Goal: Use online tool/utility: Utilize a website feature to perform a specific function

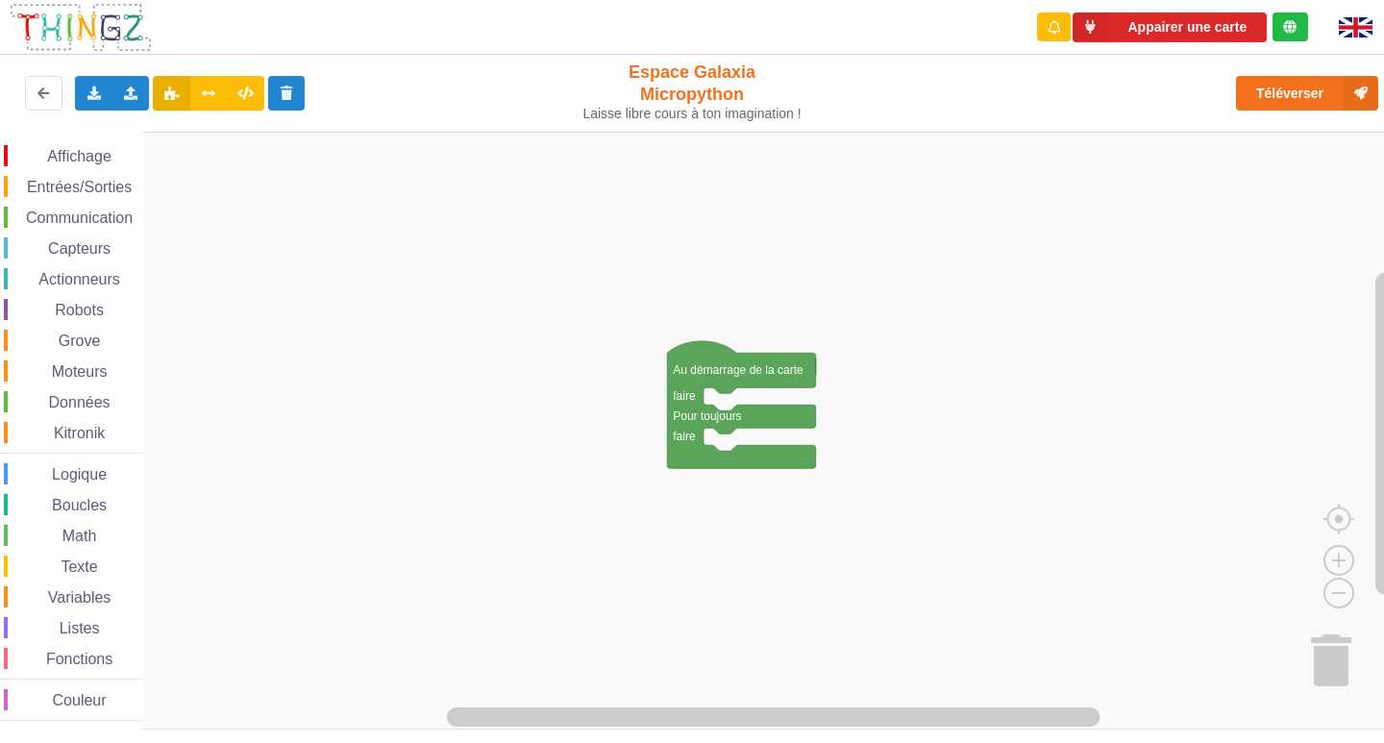
click at [59, 220] on span "Communication" at bounding box center [79, 217] width 112 height 16
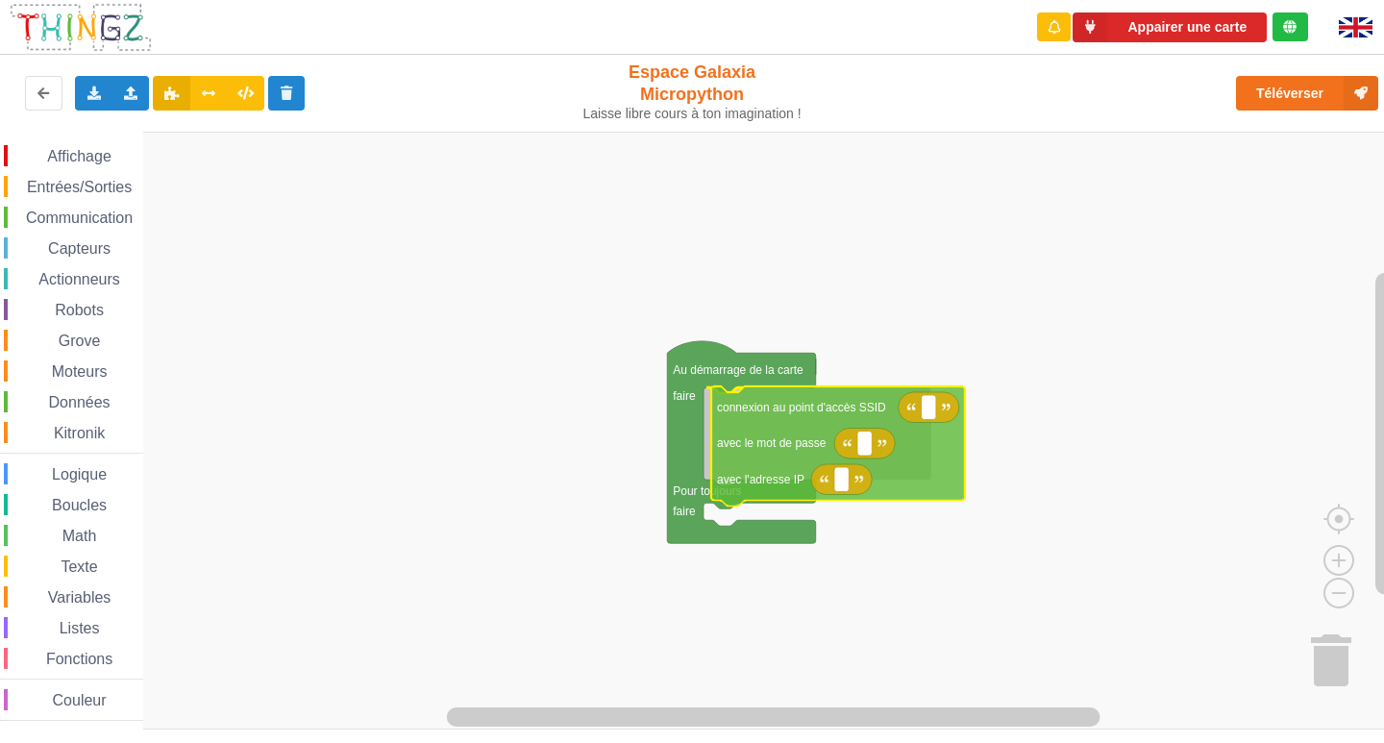
click at [886, 467] on div "Affichage Entrées/Sorties Communication Capteurs Actionneurs Robots Grove Moteu…" at bounding box center [698, 431] width 1397 height 598
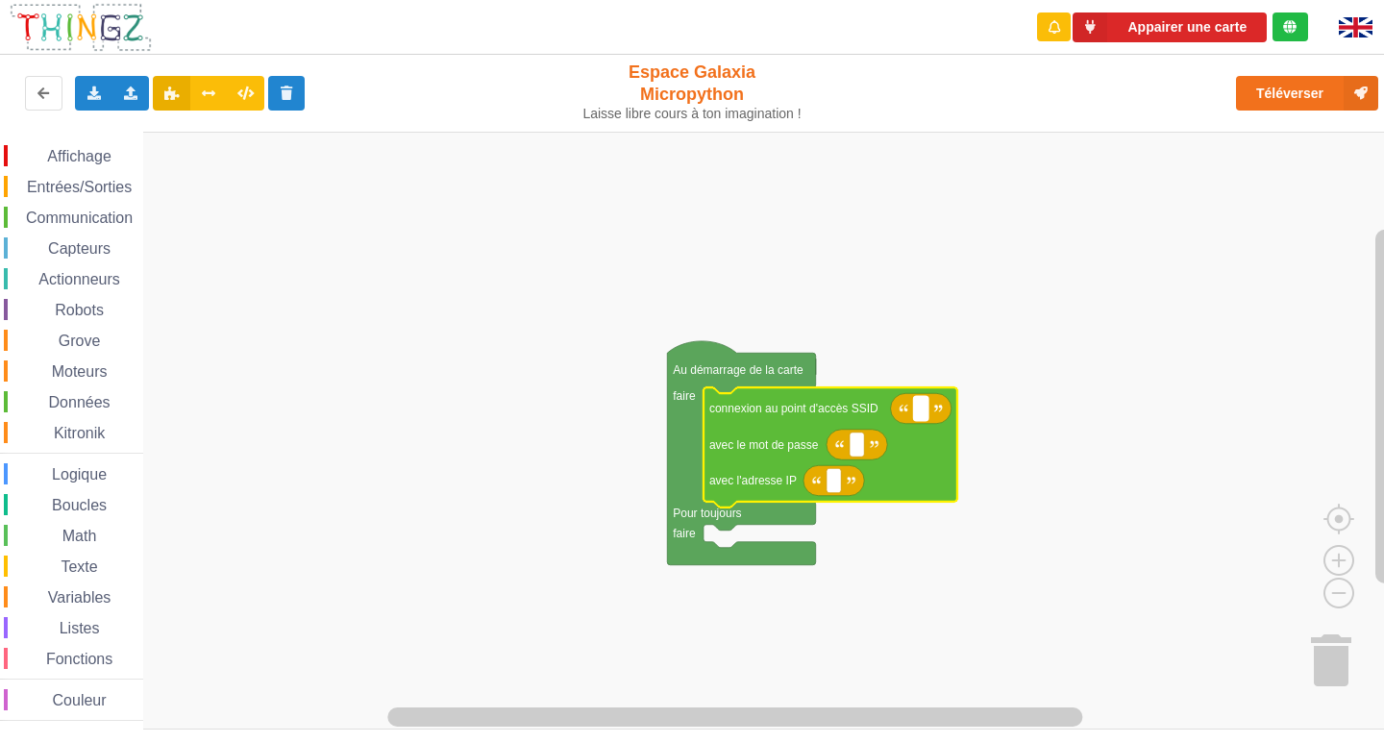
click at [923, 415] on rect "Espace de travail de Blocky" at bounding box center [921, 408] width 14 height 25
click at [923, 415] on input at bounding box center [921, 408] width 14 height 25
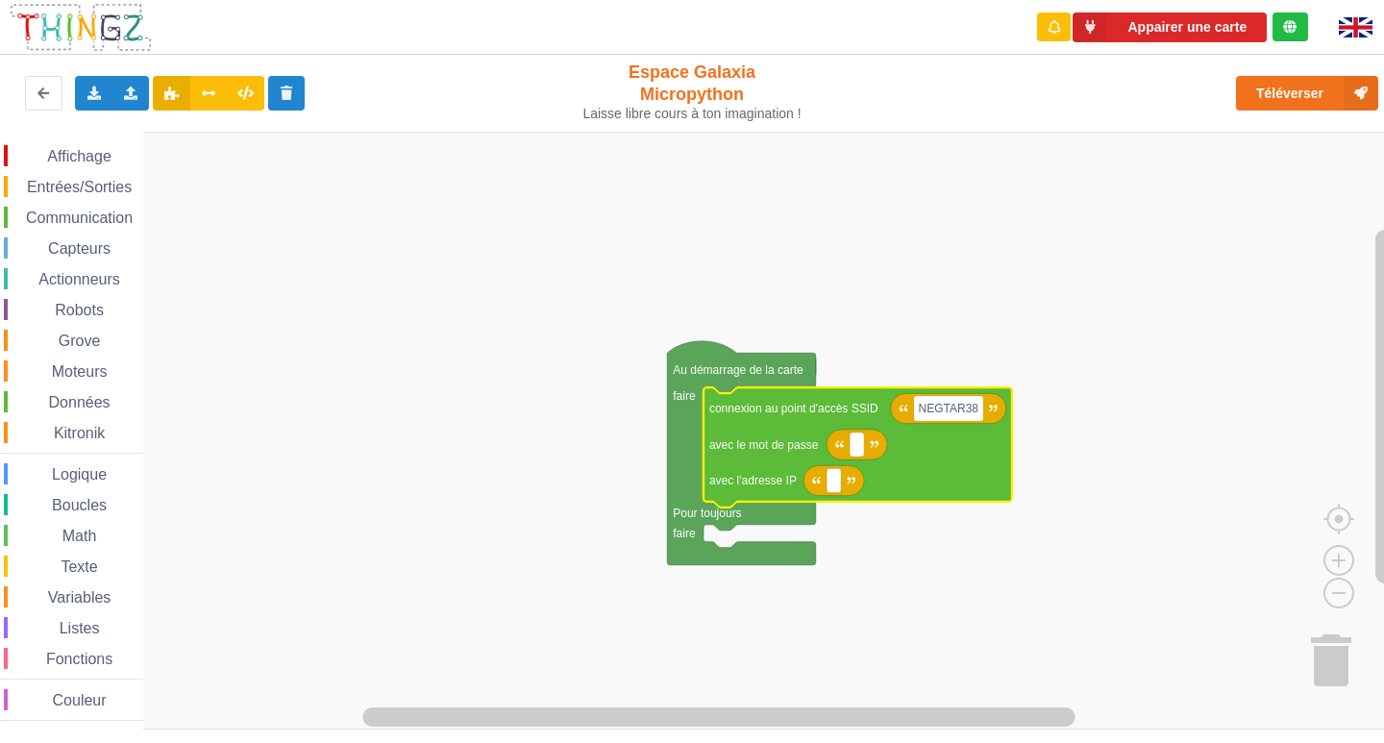
type input "NEGTAR38"
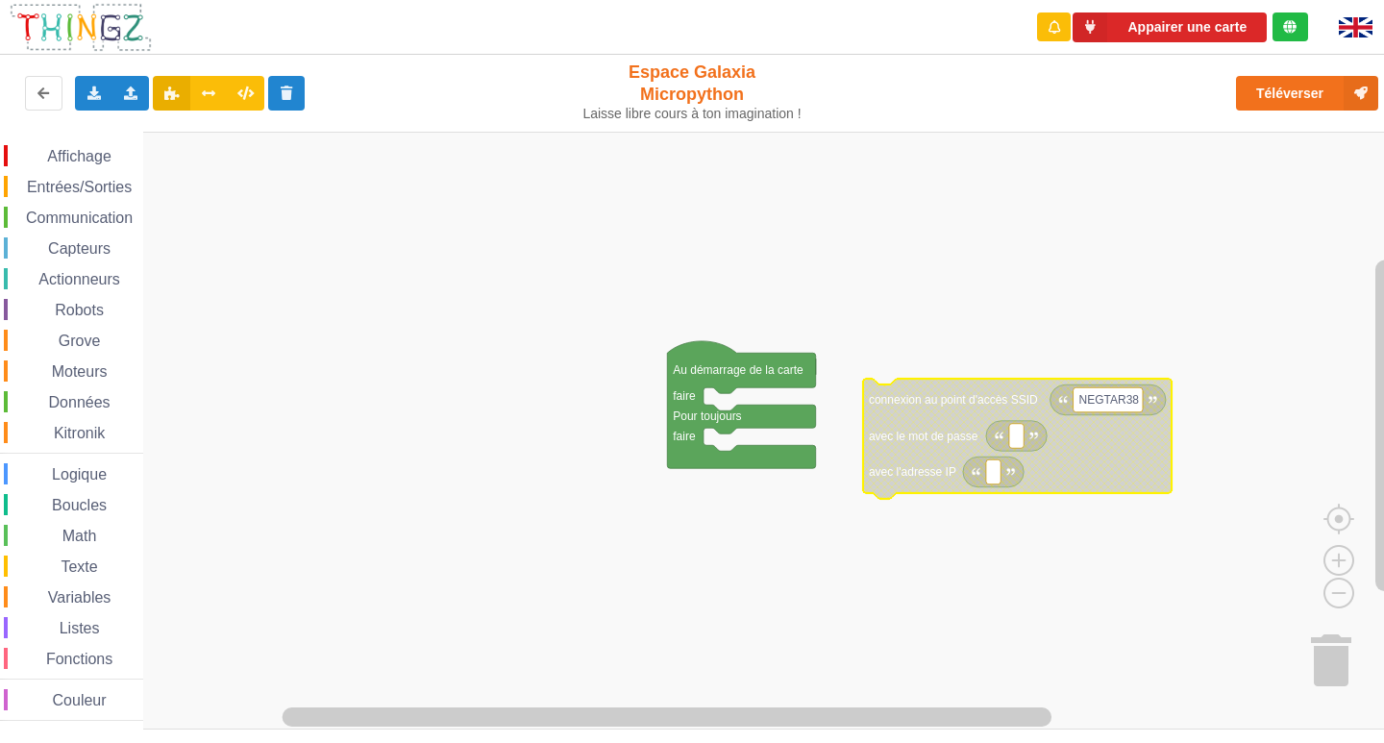
click at [646, 419] on div "Affichage Entrées/Sorties Communication Capteurs Actionneurs Robots Grove Moteu…" at bounding box center [698, 431] width 1397 height 598
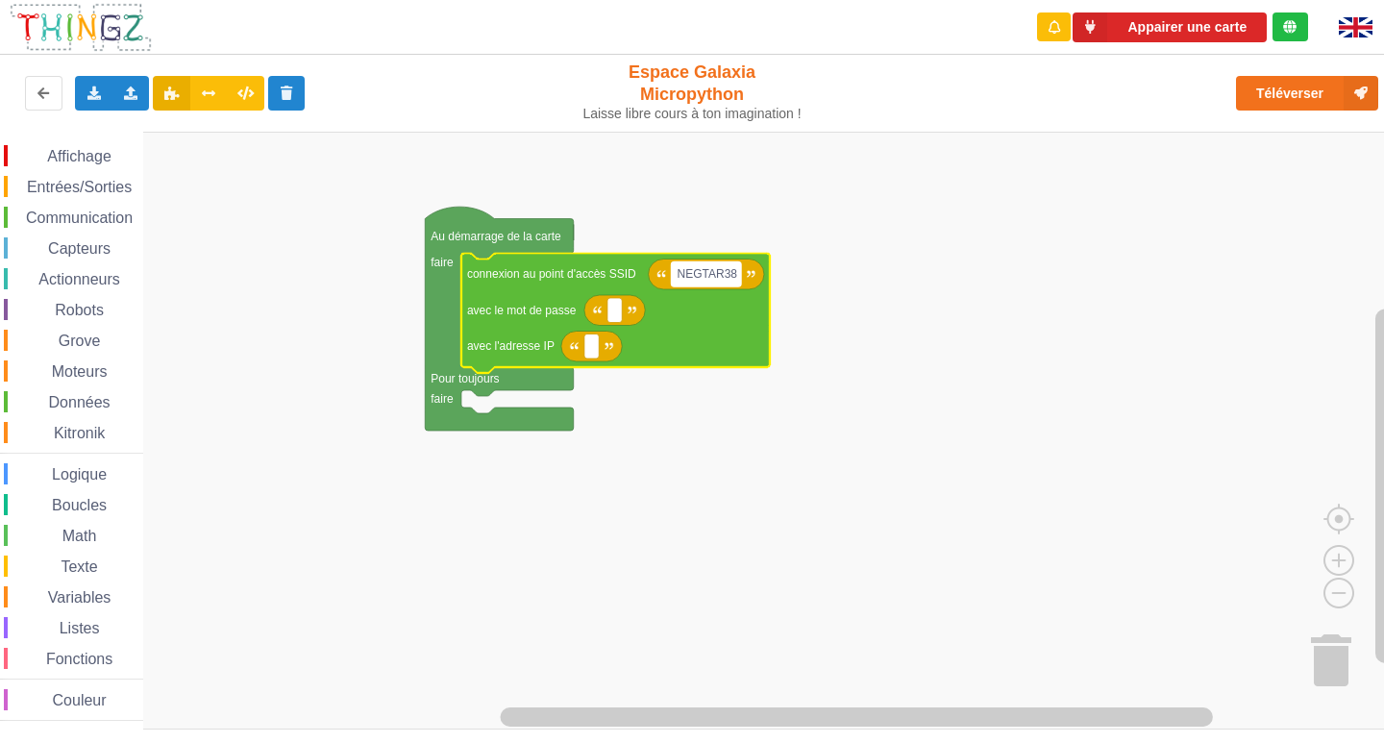
click at [709, 272] on text "NEGTAR38" at bounding box center [708, 273] width 61 height 13
click at [709, 272] on input "NEGTAR38" at bounding box center [706, 274] width 69 height 25
click at [703, 275] on input "NEGTAR38" at bounding box center [706, 274] width 69 height 25
click at [710, 275] on input "NEGTAR38" at bounding box center [706, 274] width 69 height 25
click at [695, 276] on input "NEGEAR38" at bounding box center [707, 274] width 70 height 25
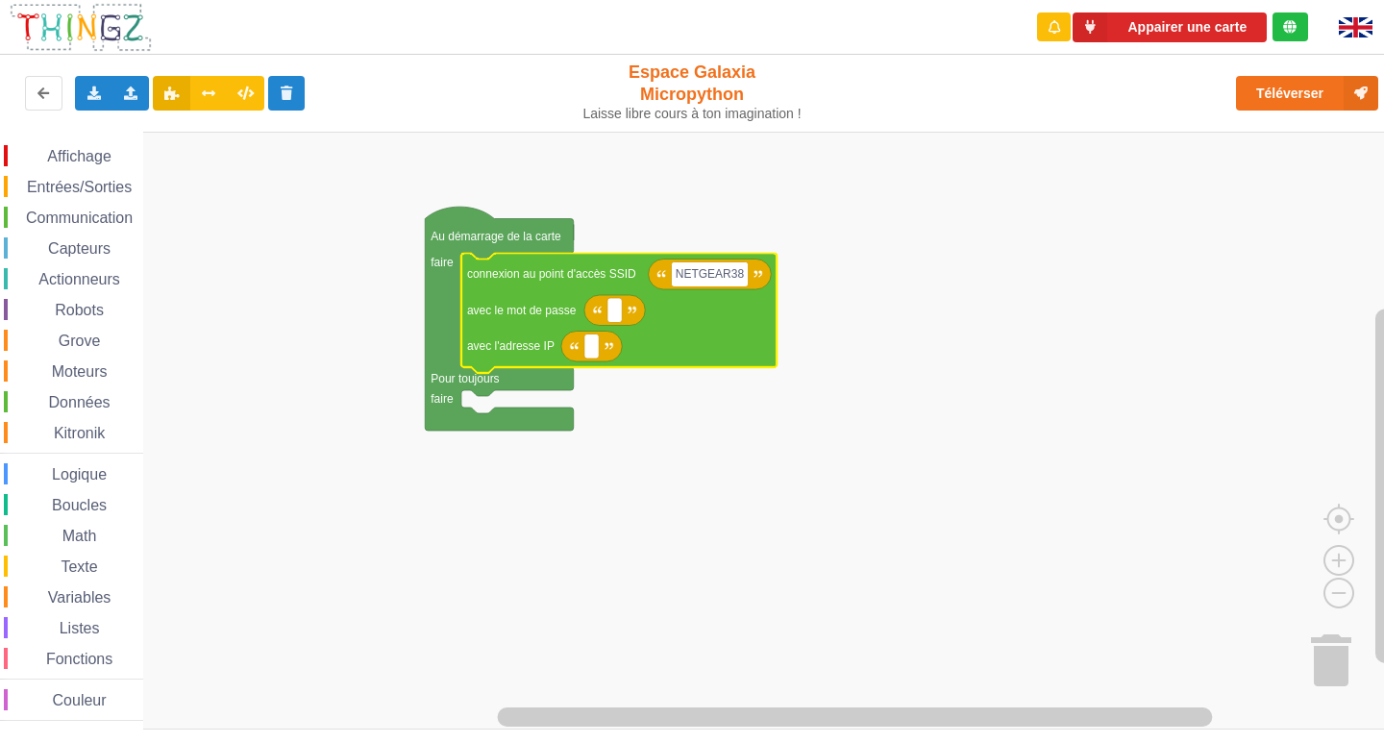
type input "NETGEAR38"
click at [585, 353] on rect "Espace de travail de Blocky" at bounding box center [591, 346] width 14 height 25
type input "10.0.0.???"
click at [621, 315] on rect "Espace de travail de Blocky" at bounding box center [614, 310] width 14 height 25
type input "J"
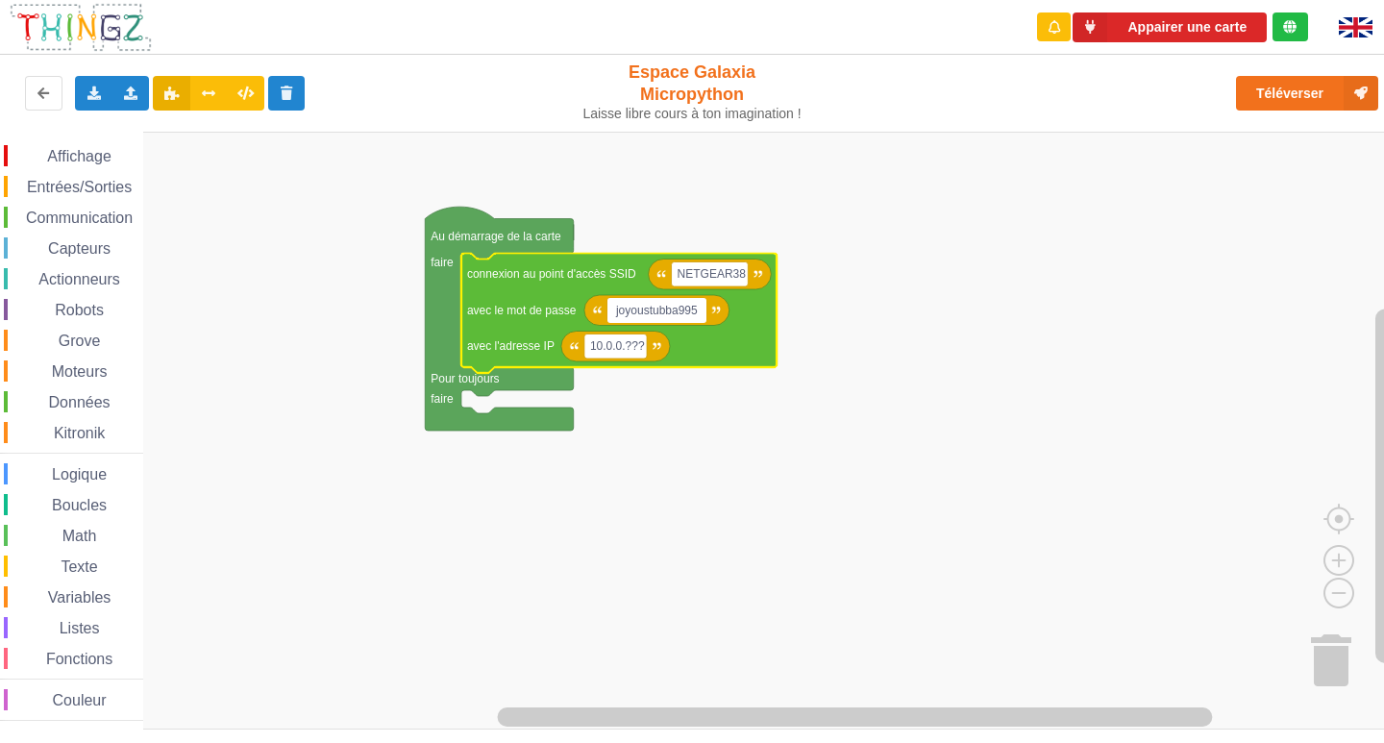
type input "joyoustubba995"
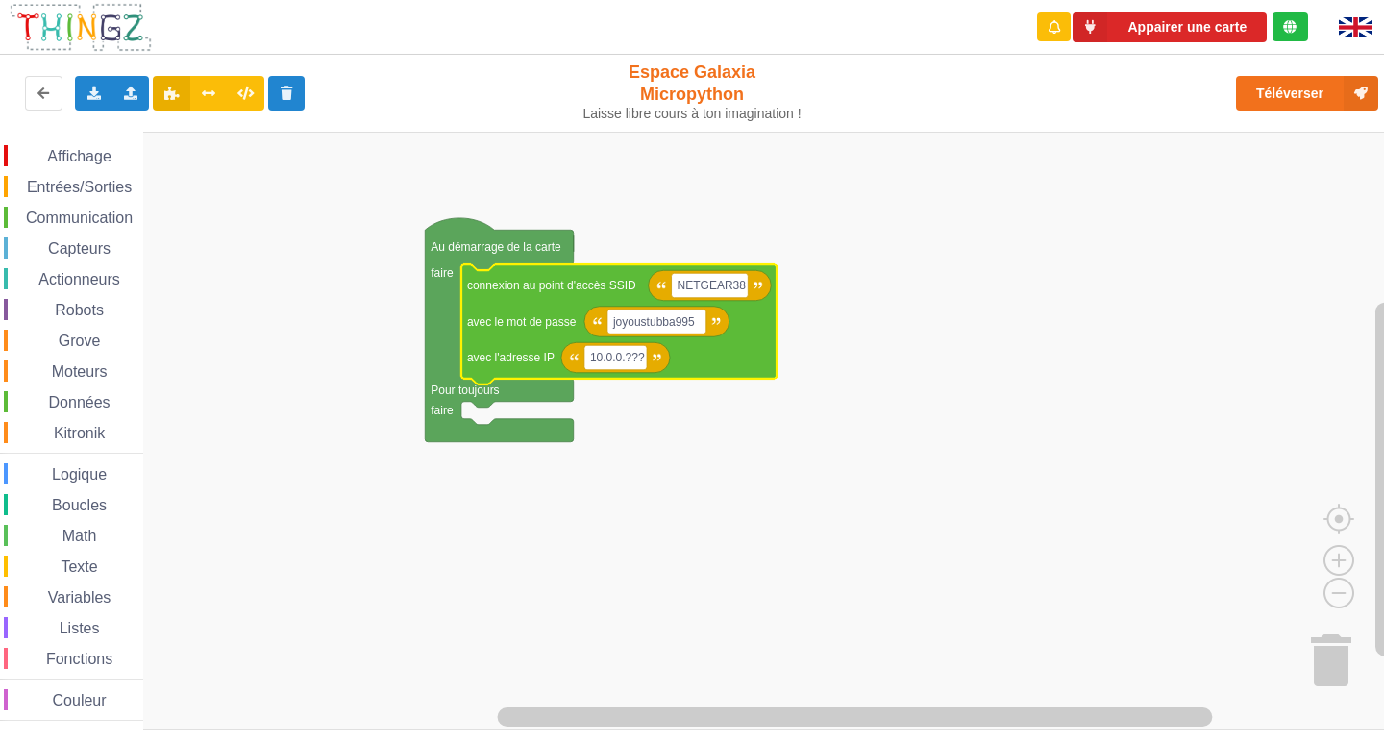
click at [647, 355] on rect "Espace de travail de Blocky" at bounding box center [615, 357] width 62 height 25
click at [647, 355] on input "10.0.0.???" at bounding box center [615, 357] width 62 height 25
type input "[TECHNICAL_ID]"
click at [81, 208] on div "Communication" at bounding box center [73, 217] width 139 height 21
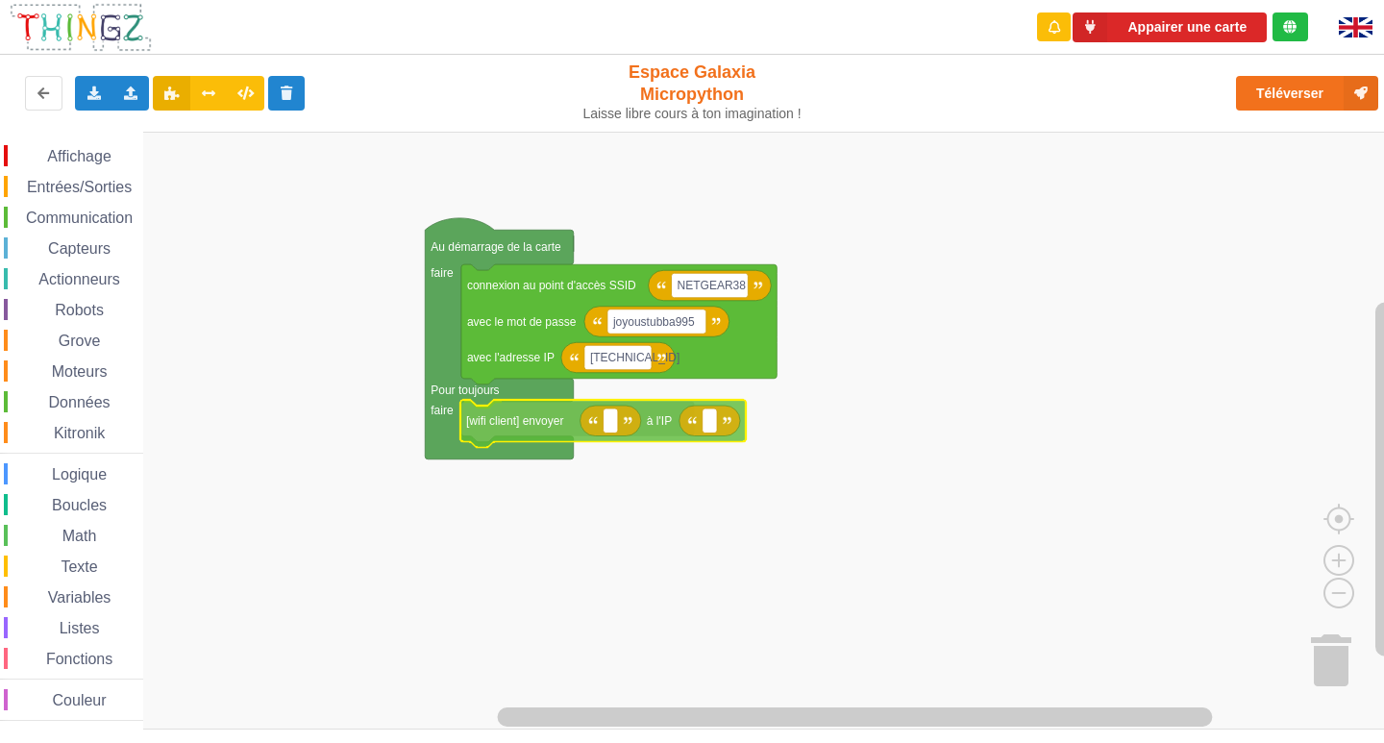
click at [550, 425] on div "Affichage Entrées/Sorties Communication Capteurs Actionneurs Robots Grove Moteu…" at bounding box center [698, 431] width 1397 height 598
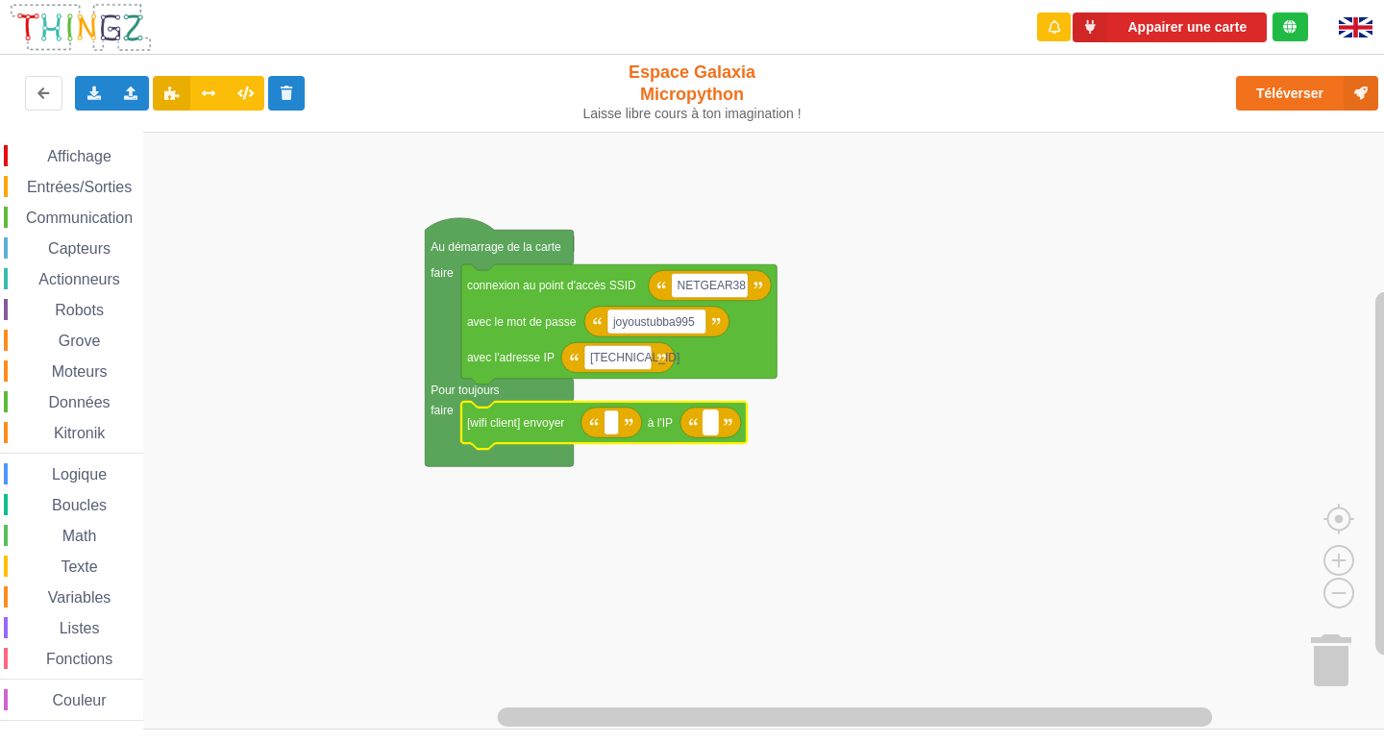
click at [709, 416] on text "Espace de travail de Blocky" at bounding box center [710, 422] width 3 height 13
type input "[TECHNICAL_ID]"
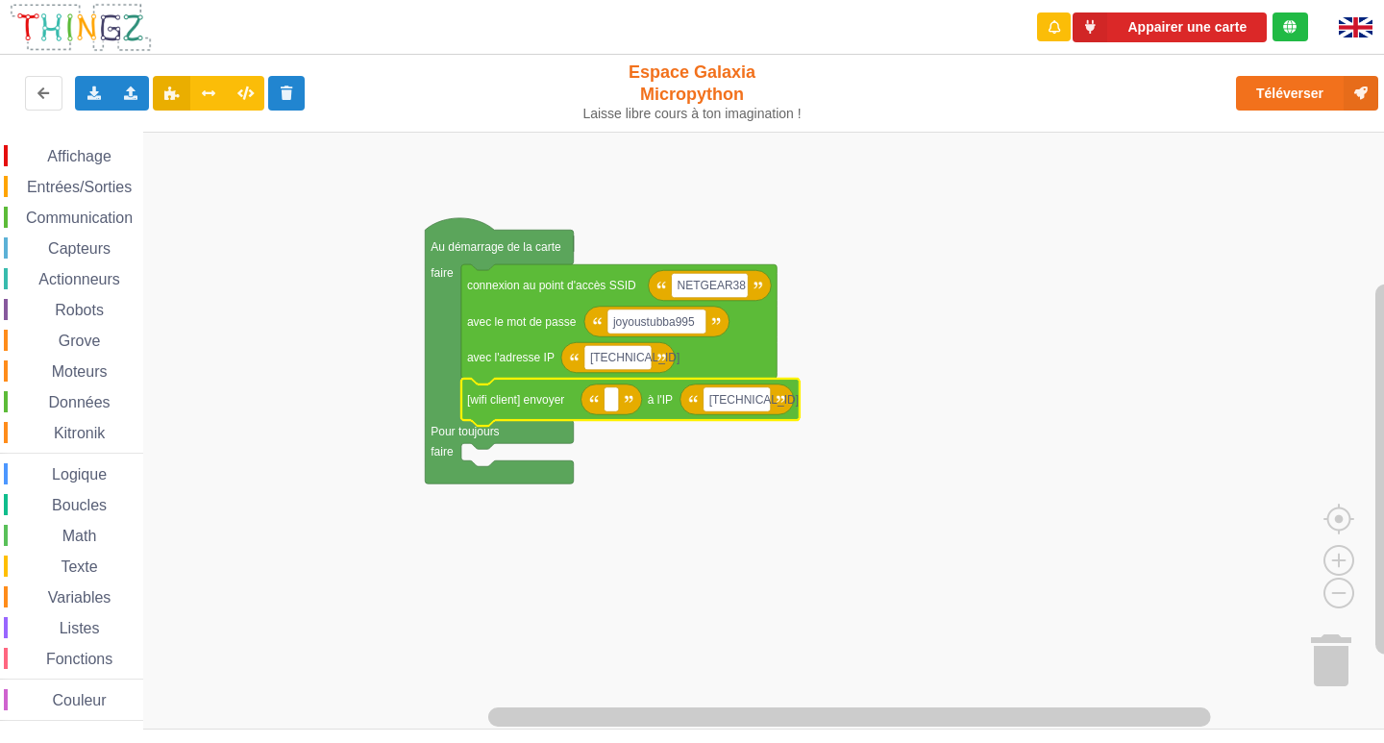
click at [88, 151] on span "Affichage" at bounding box center [78, 156] width 69 height 16
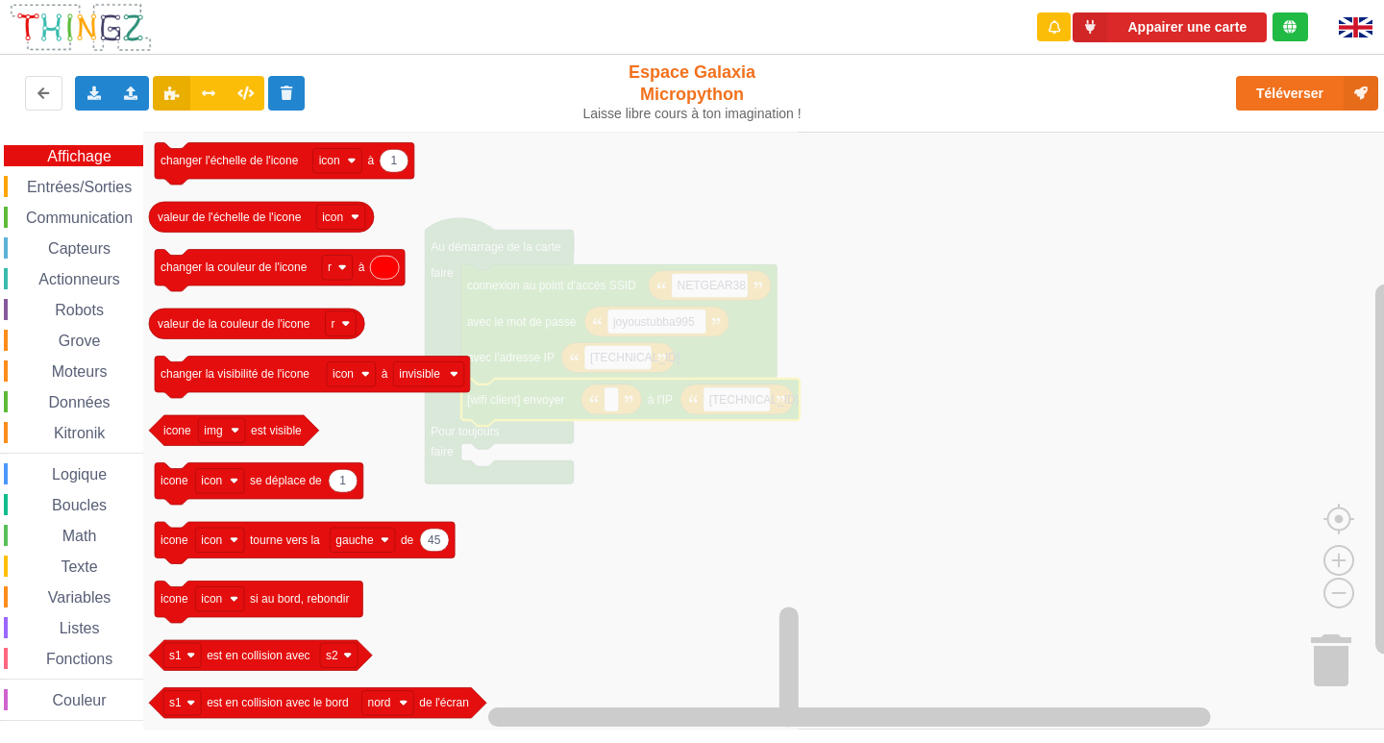
click at [70, 186] on span "Entrées/Sorties" at bounding box center [79, 187] width 111 height 16
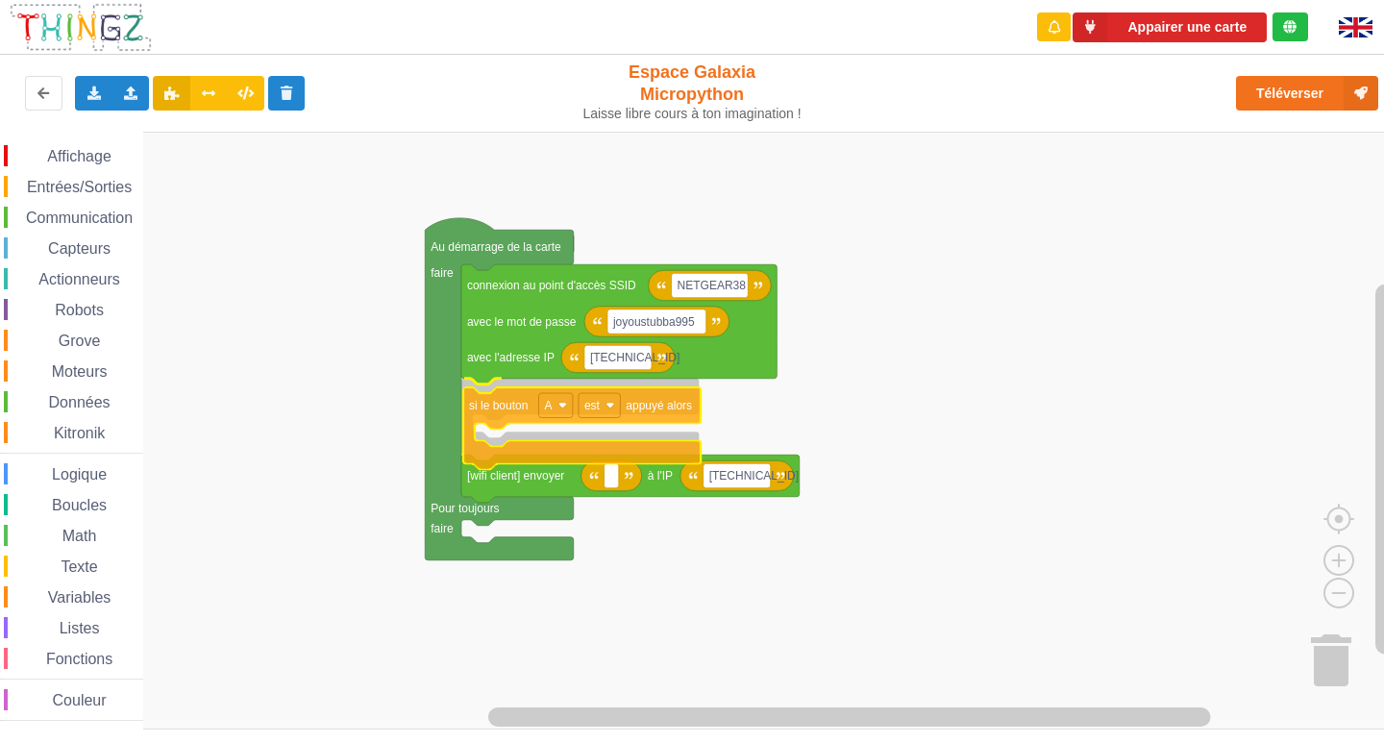
click at [660, 446] on div "Affichage Entrées/Sorties Communication Capteurs Actionneurs Robots Grove Moteu…" at bounding box center [698, 431] width 1397 height 598
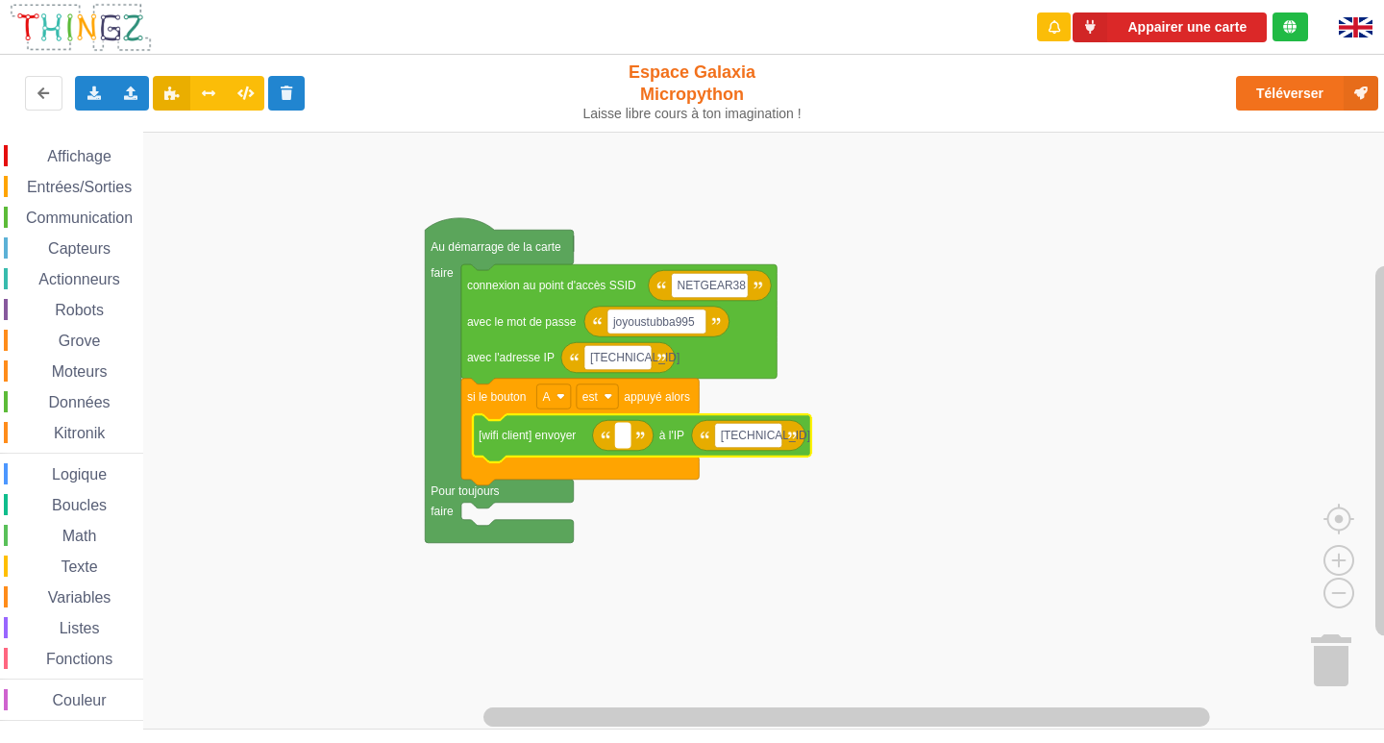
click at [627, 438] on rect "Espace de travail de Blocky" at bounding box center [622, 435] width 14 height 25
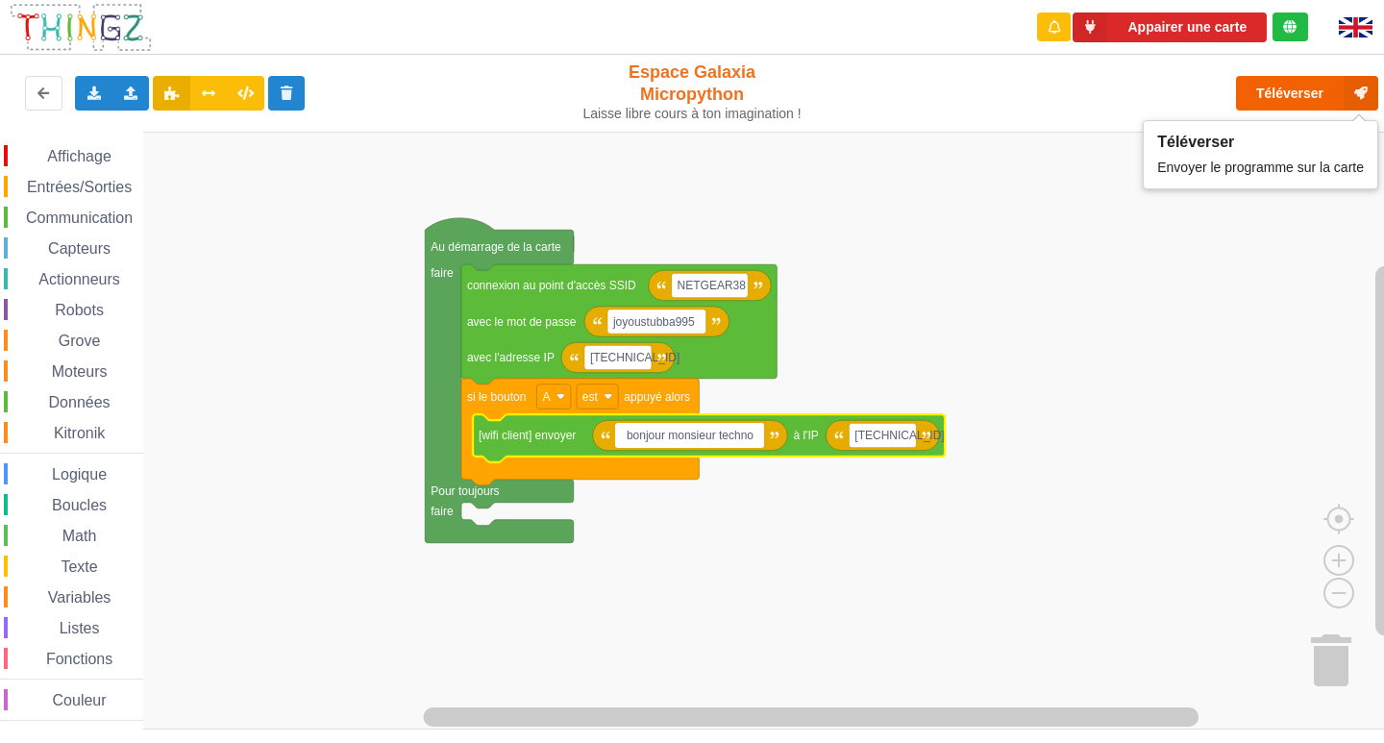
type input "bonjour monsieur techno"
click at [1270, 95] on button "Téléverser" at bounding box center [1307, 93] width 142 height 35
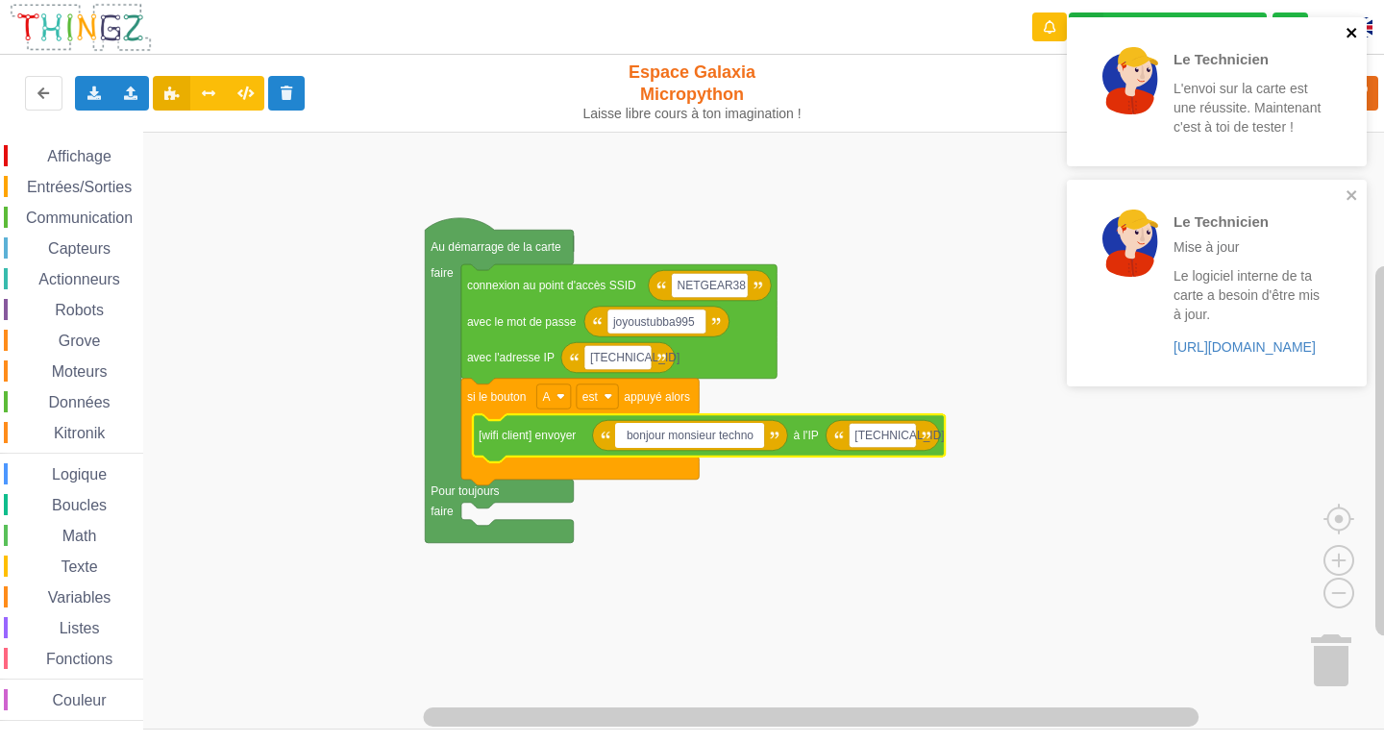
click at [1348, 33] on icon "close" at bounding box center [1351, 32] width 13 height 15
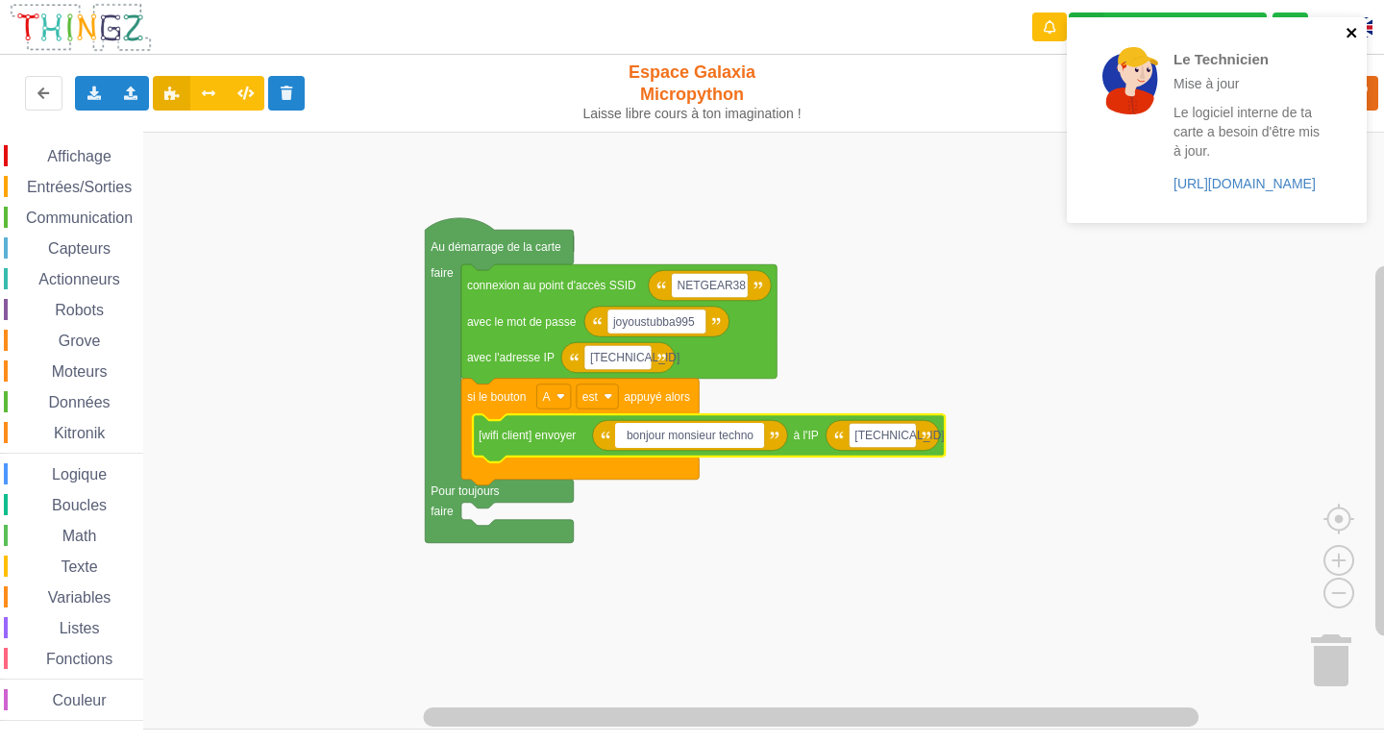
click at [1350, 35] on icon "close" at bounding box center [1351, 33] width 10 height 10
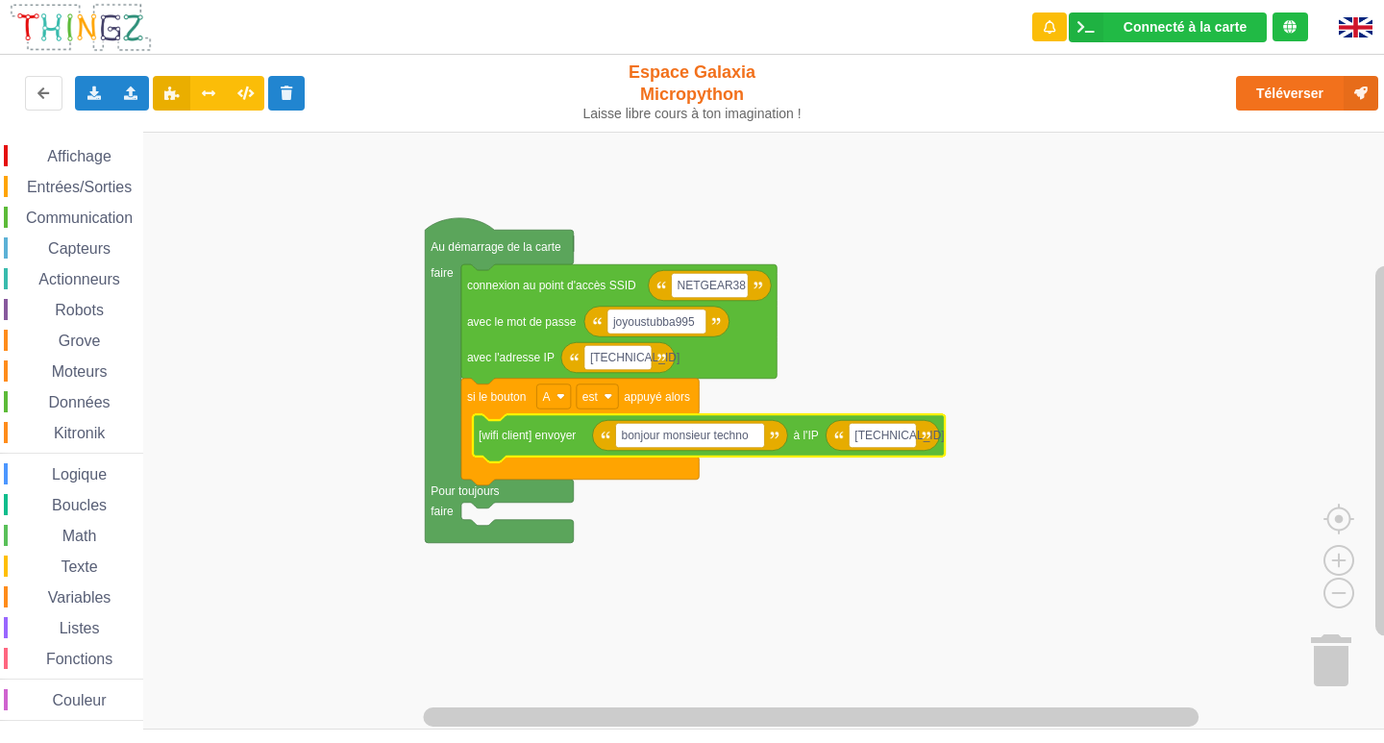
click at [912, 315] on rect "Espace de travail de Blocky" at bounding box center [698, 431] width 1397 height 598
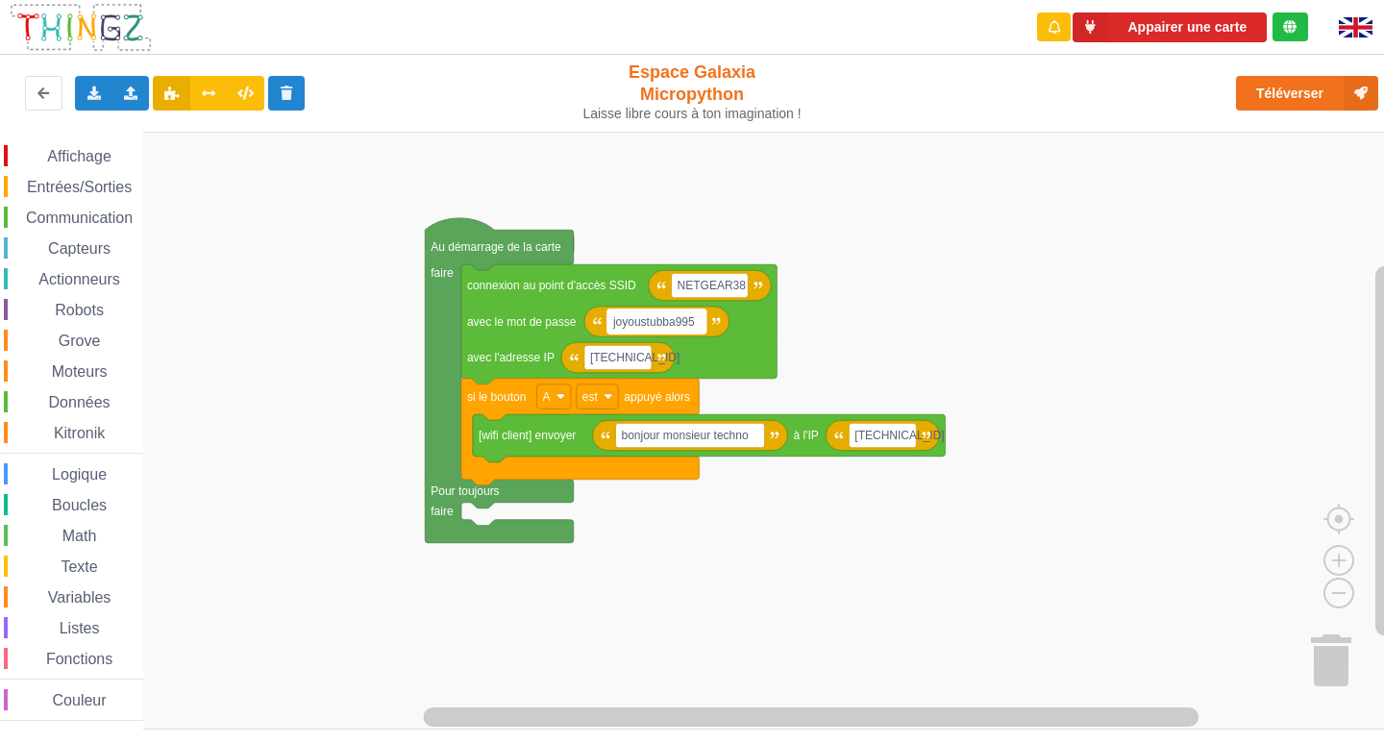
click at [666, 324] on text "joyoustubba995" at bounding box center [653, 321] width 83 height 13
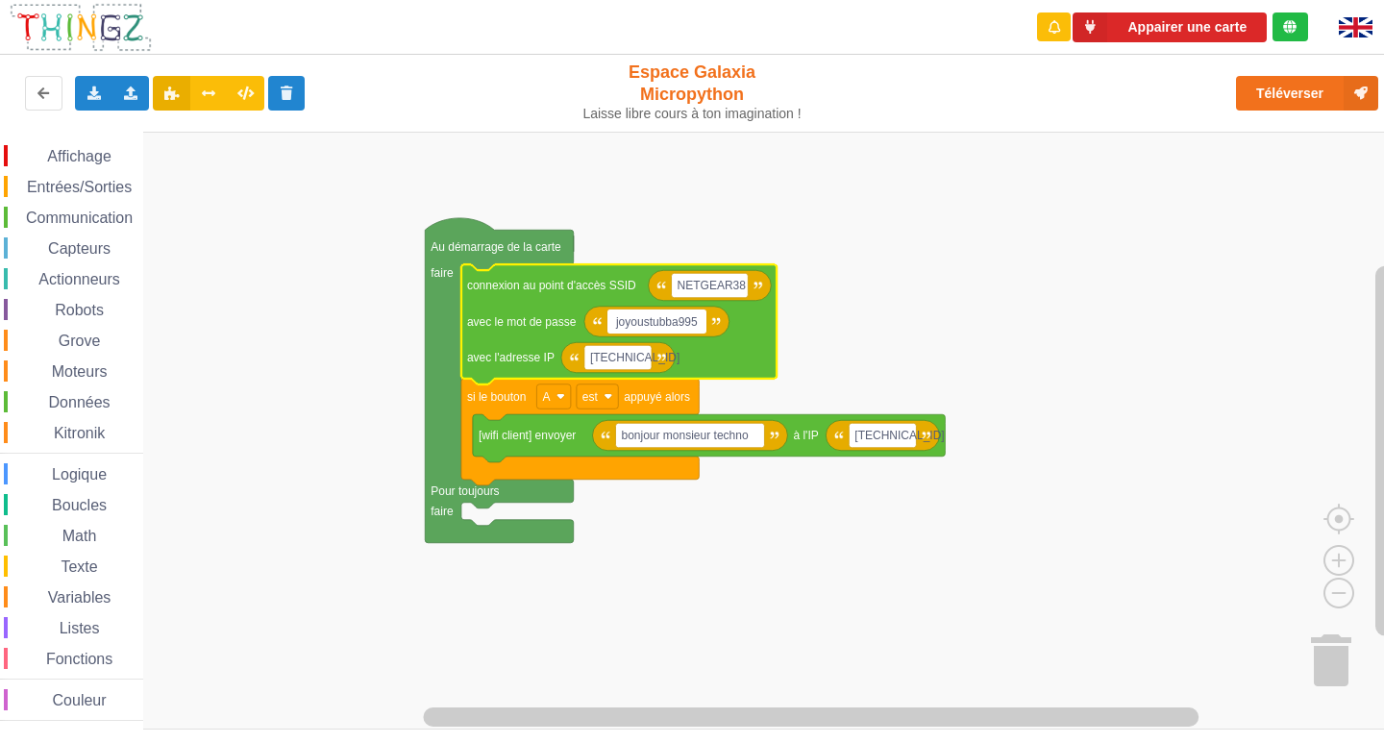
click at [666, 324] on input "joyoustubba995" at bounding box center [656, 321] width 99 height 25
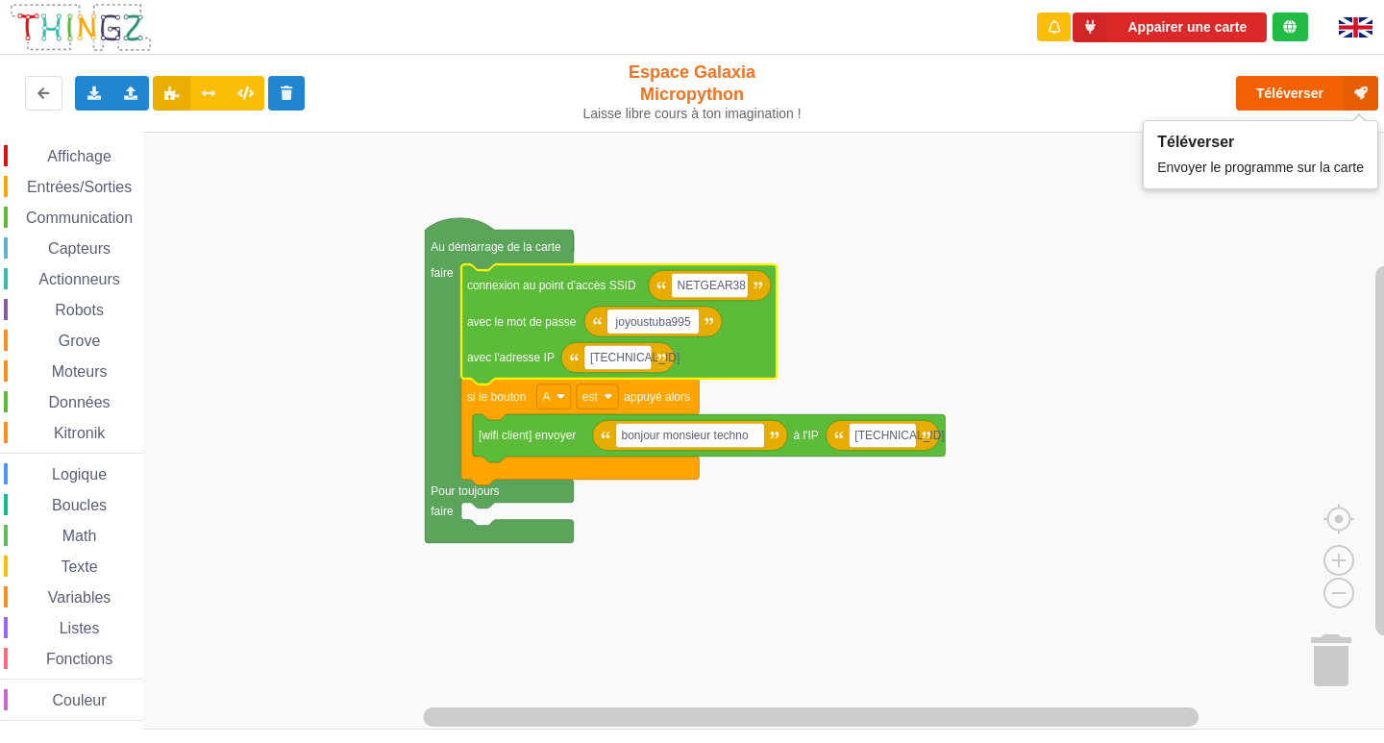
type input "joyoustuba995"
click at [1313, 83] on button "Téléverser" at bounding box center [1307, 93] width 142 height 35
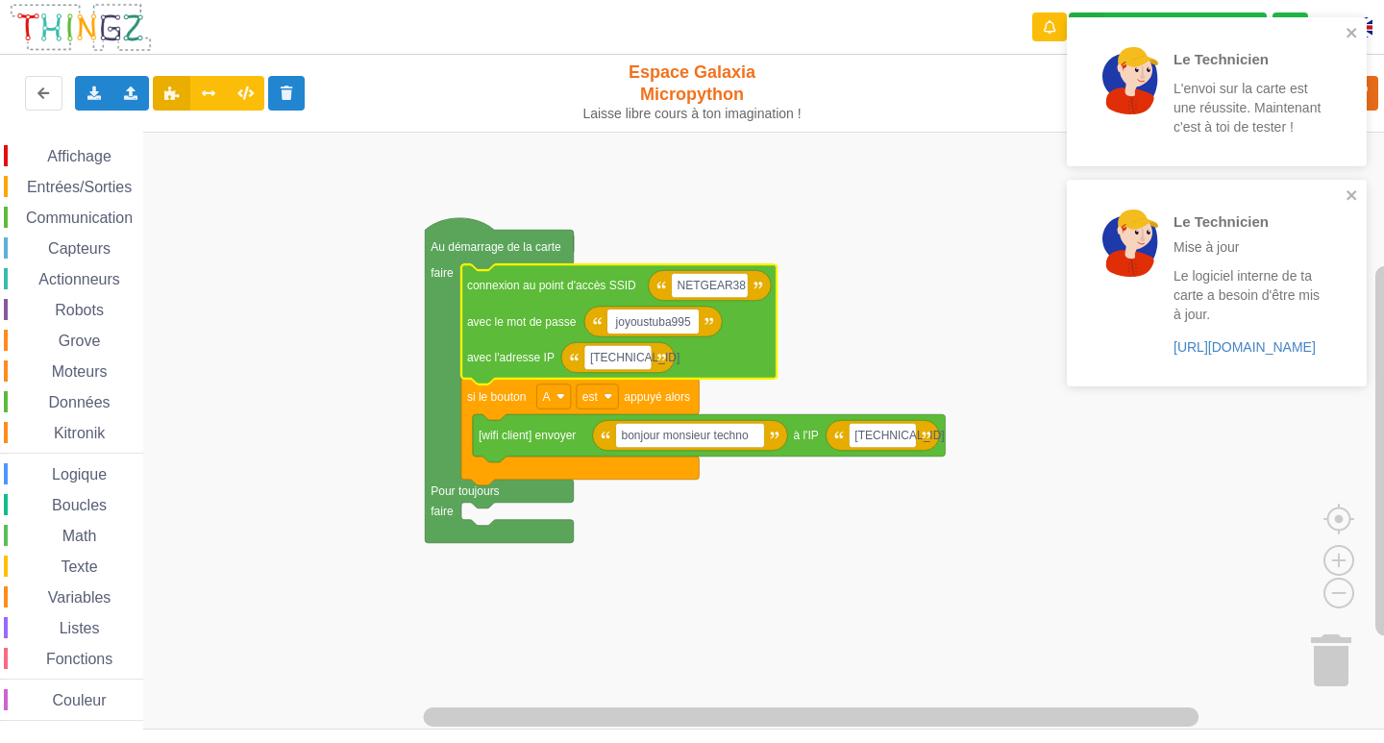
click at [1346, 185] on div "Le Technicien Mise à jour Le logiciel interne de ta carte a besoin d'être mis à…" at bounding box center [1217, 283] width 300 height 206
click at [1348, 35] on icon "close" at bounding box center [1351, 33] width 10 height 10
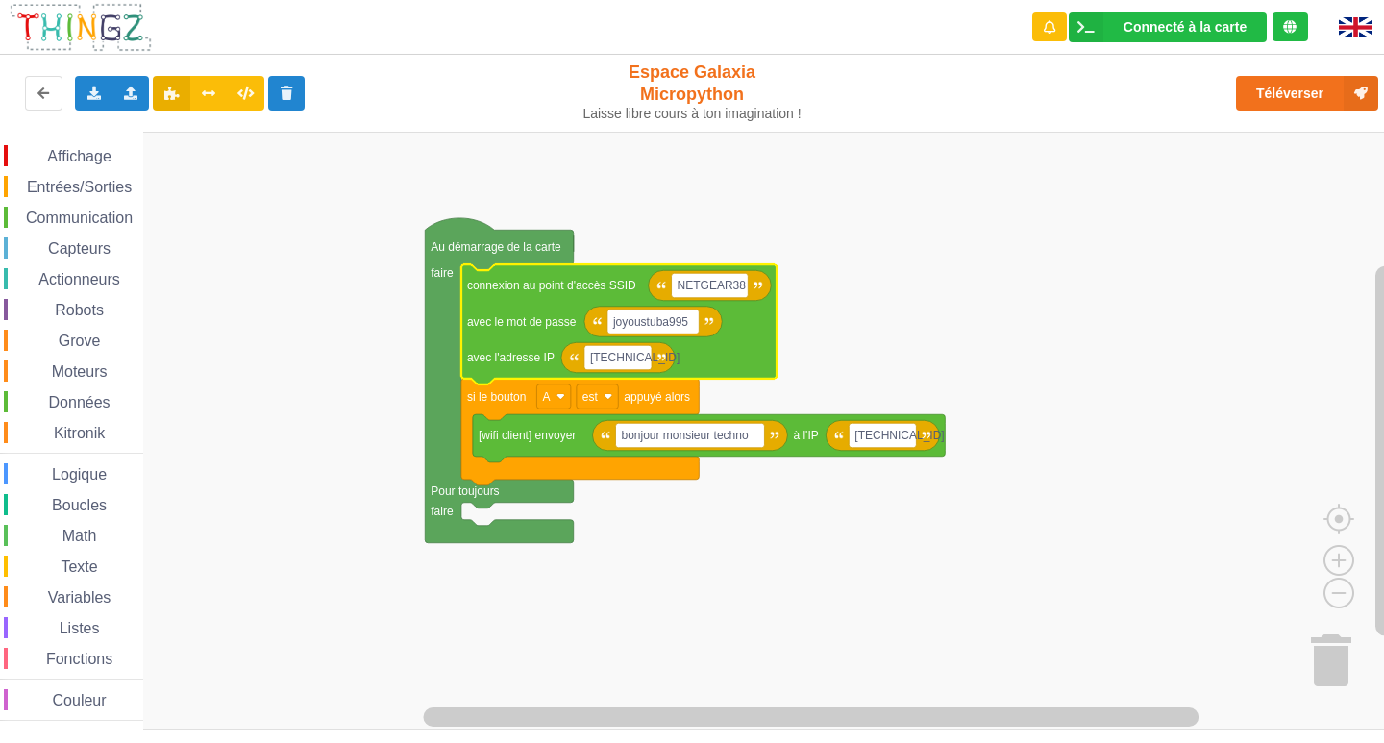
click at [1178, 356] on rect "Espace de travail de Blocky" at bounding box center [698, 431] width 1397 height 598
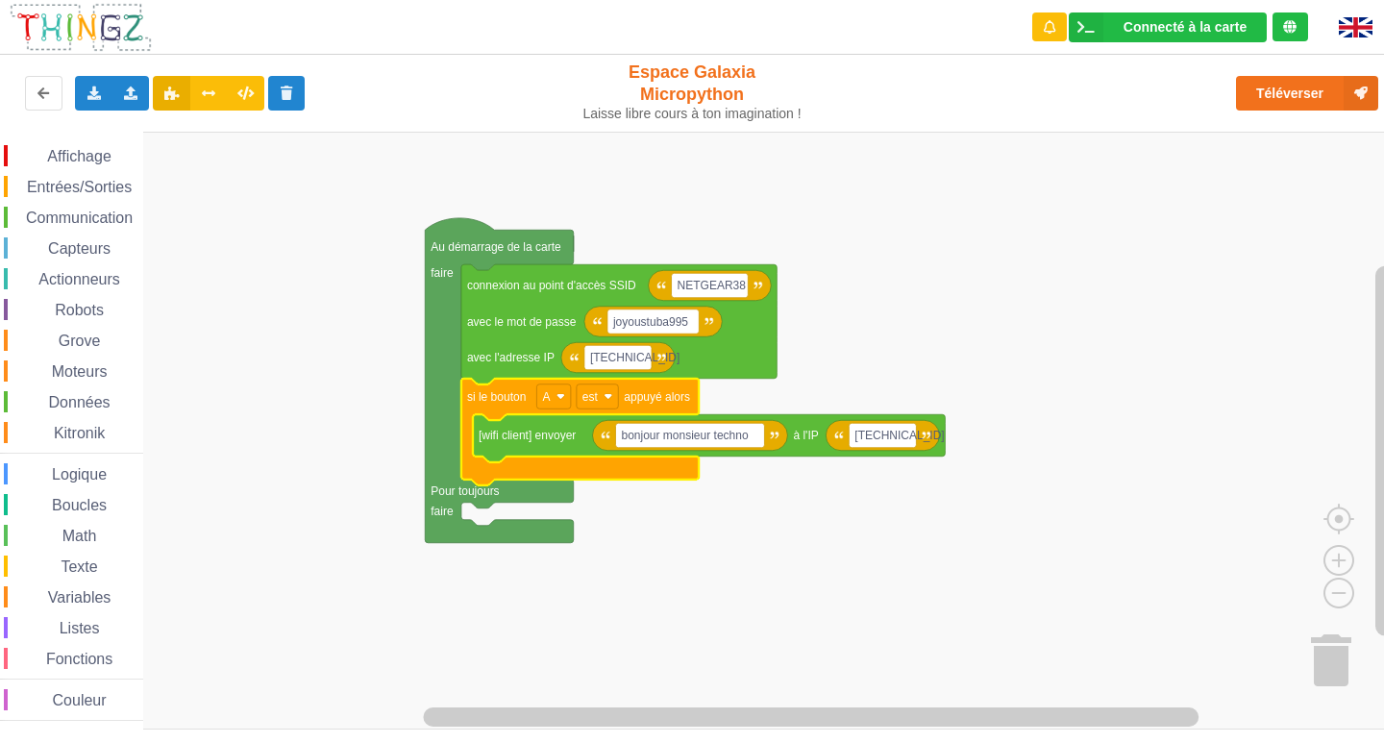
click at [573, 395] on icon "Espace de travail de Blocky" at bounding box center [579, 432] width 237 height 107
click at [553, 388] on rect "Espace de travail de Blocky" at bounding box center [553, 396] width 34 height 25
click at [578, 464] on div "B" at bounding box center [559, 467] width 46 height 14
click at [1309, 76] on button "Téléverser" at bounding box center [1307, 93] width 142 height 35
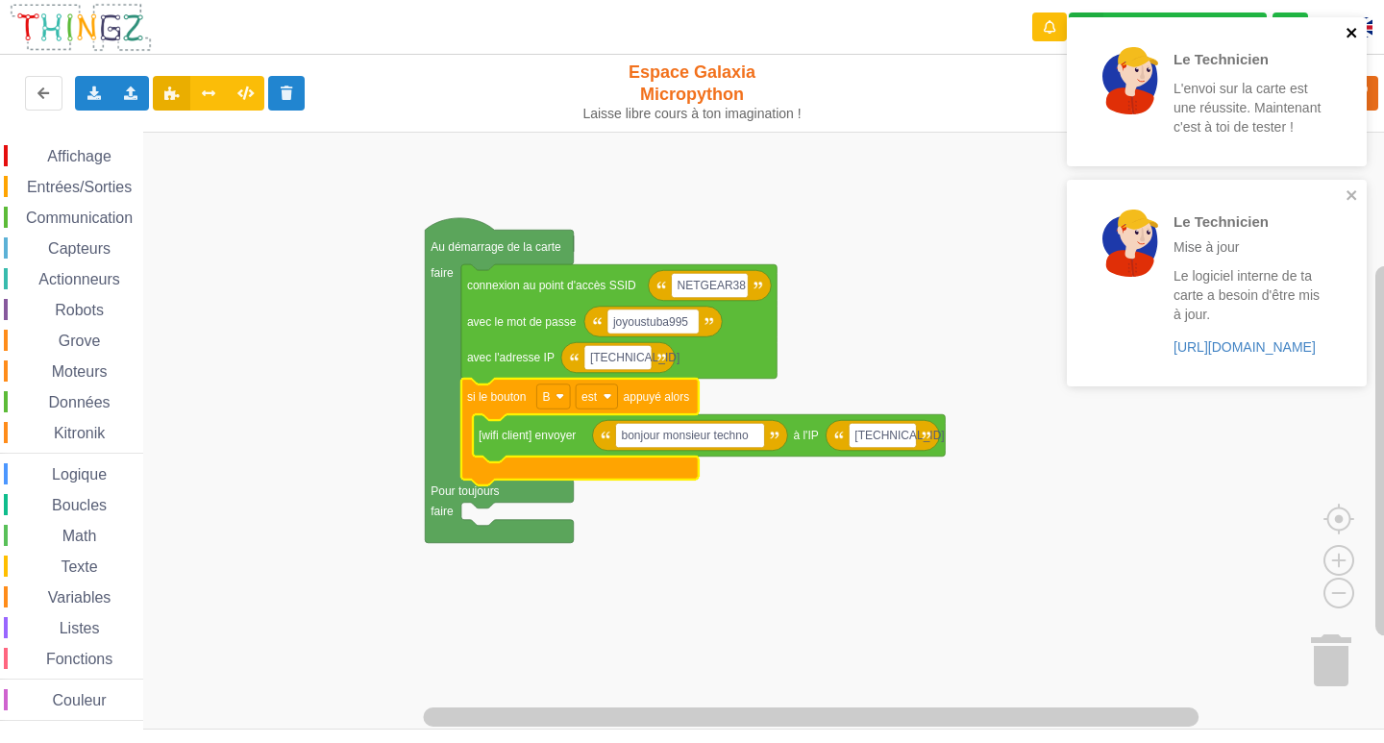
click at [1355, 28] on icon "close" at bounding box center [1351, 32] width 13 height 15
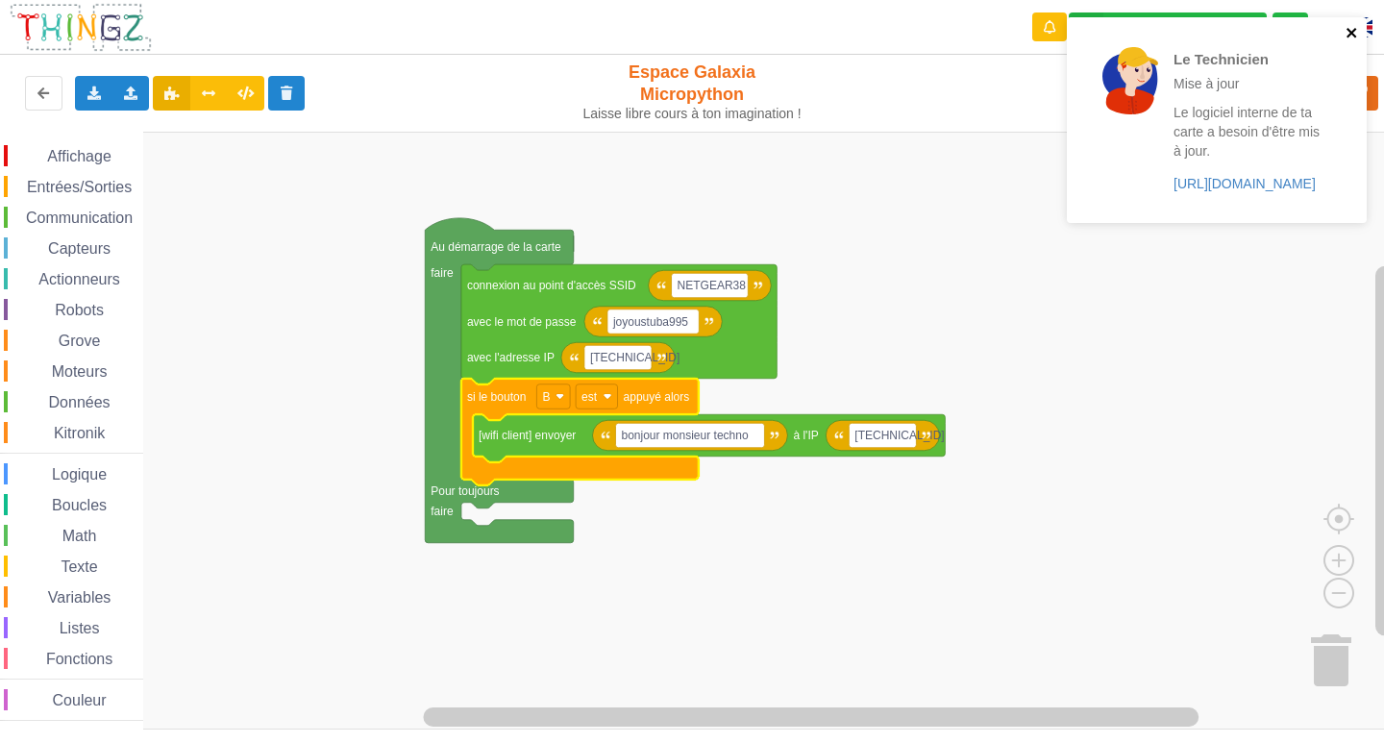
click at [1351, 32] on icon "close" at bounding box center [1351, 33] width 10 height 10
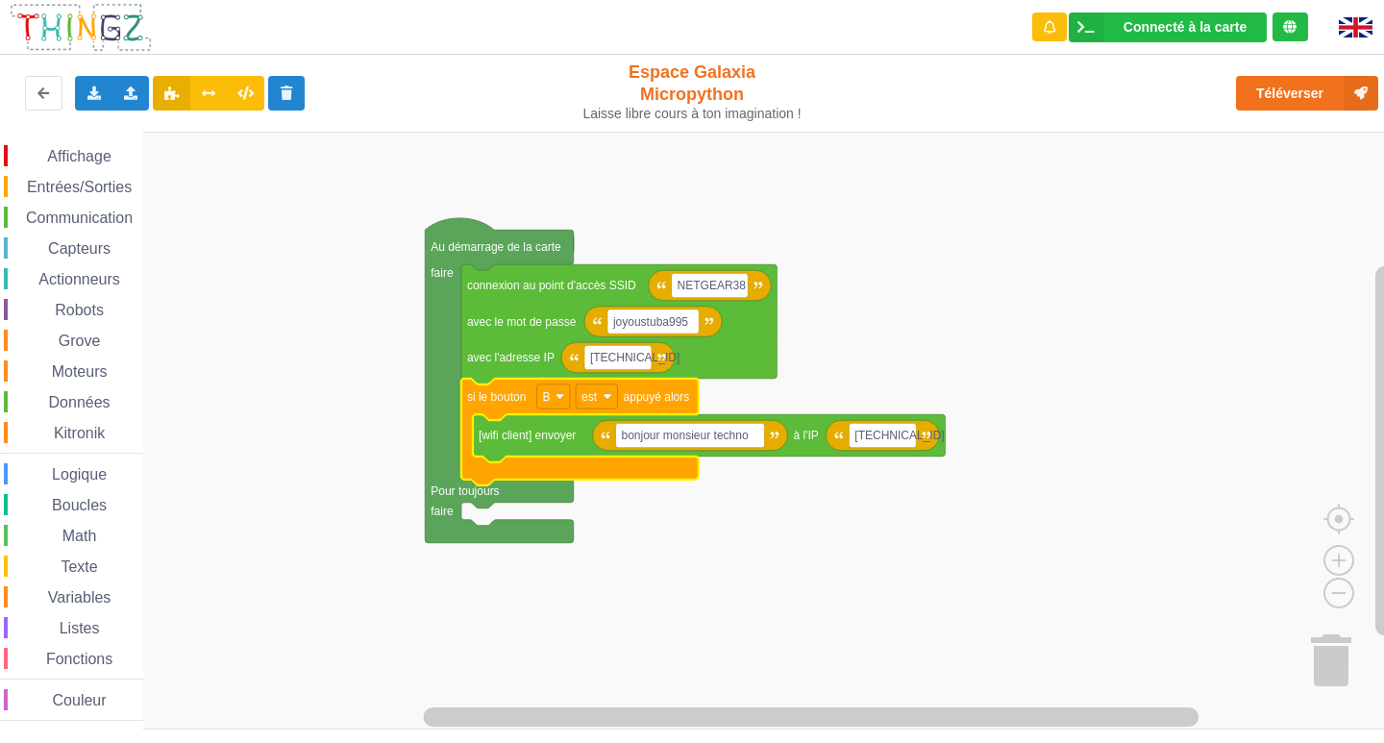
click at [477, 535] on icon "Espace de travail de Blocky" at bounding box center [499, 380] width 148 height 325
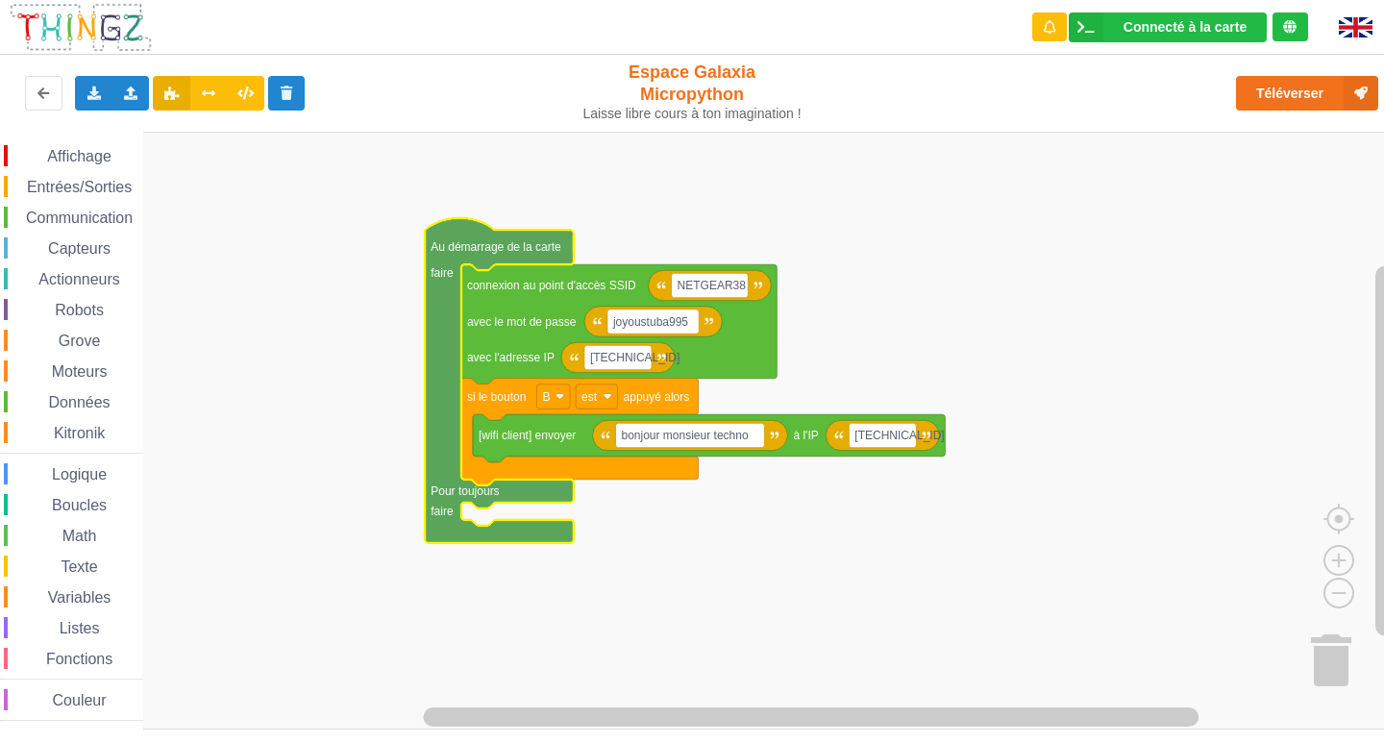
click at [910, 560] on rect "Espace de travail de Blocky" at bounding box center [698, 431] width 1397 height 598
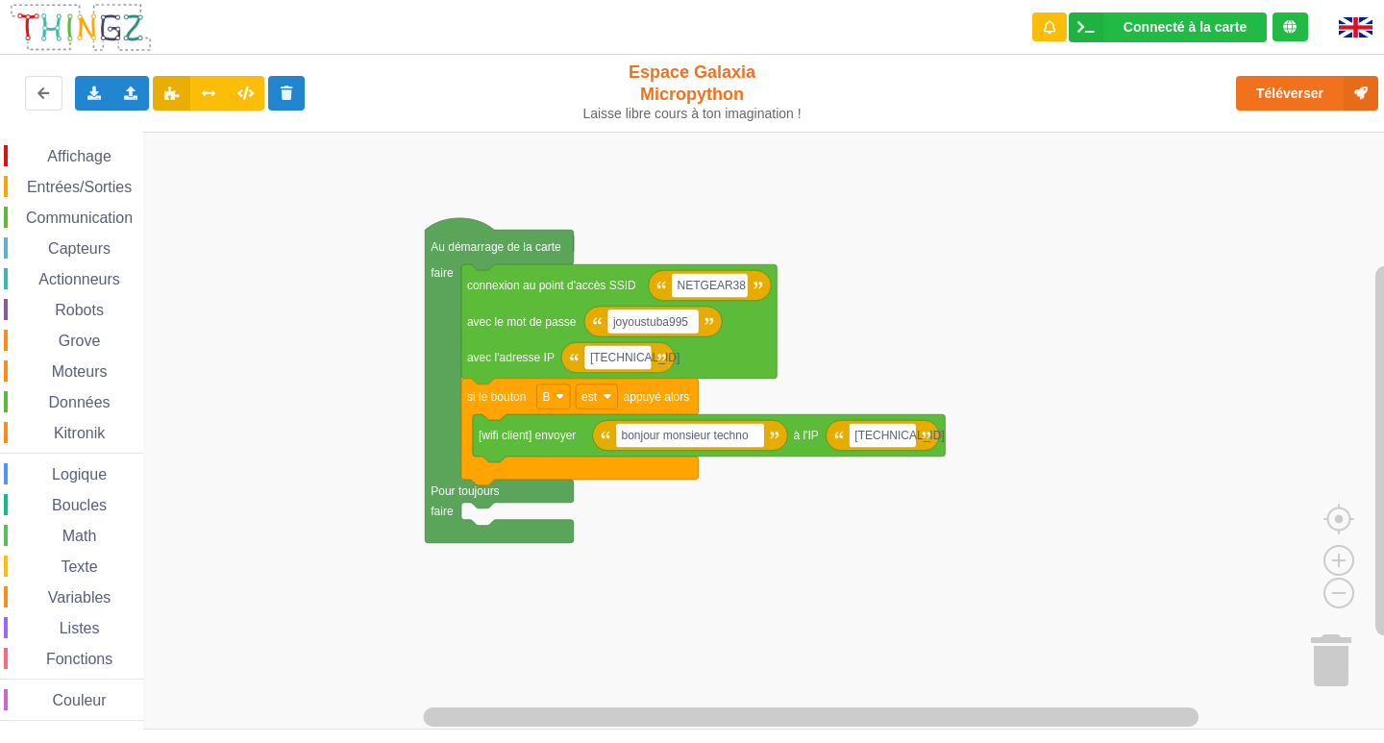
click at [29, 148] on div "Affichage" at bounding box center [73, 155] width 139 height 21
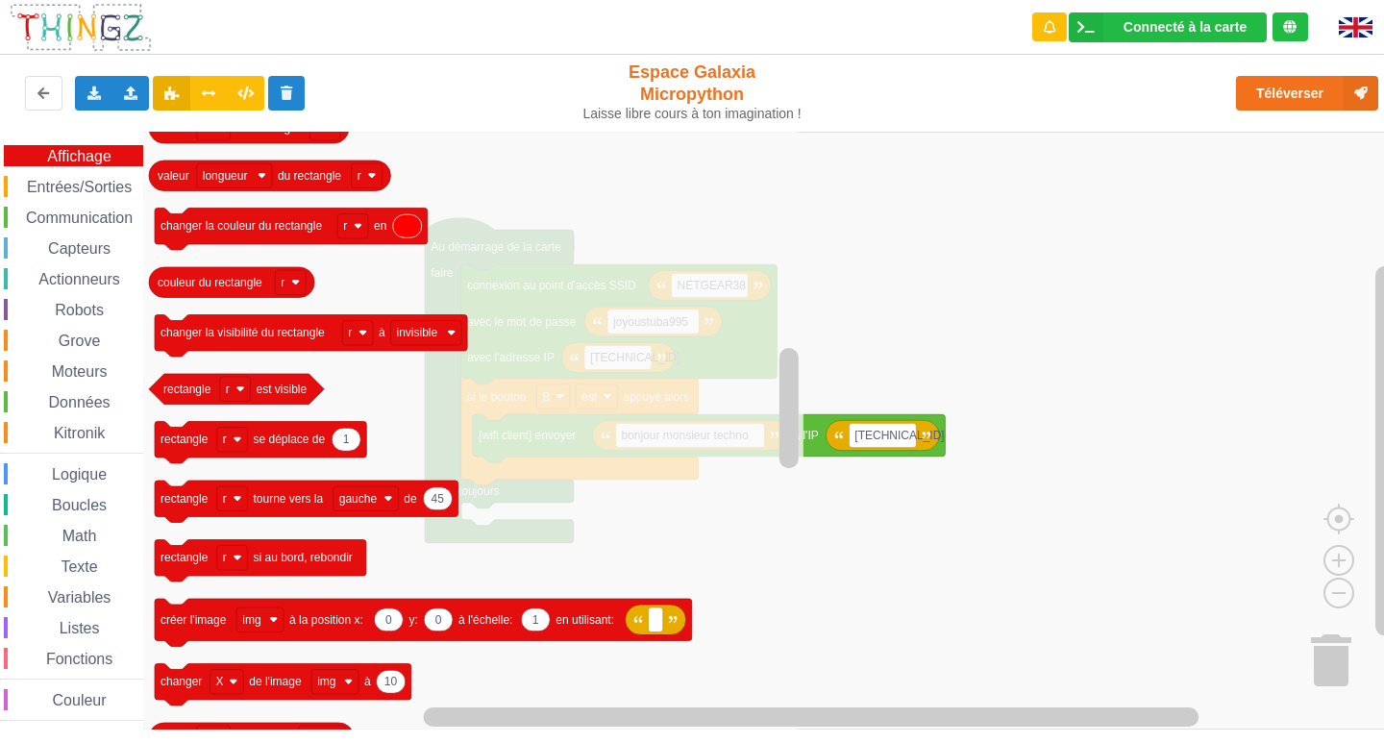
click at [1062, 276] on rect "Espace de travail de Blocky" at bounding box center [698, 431] width 1397 height 598
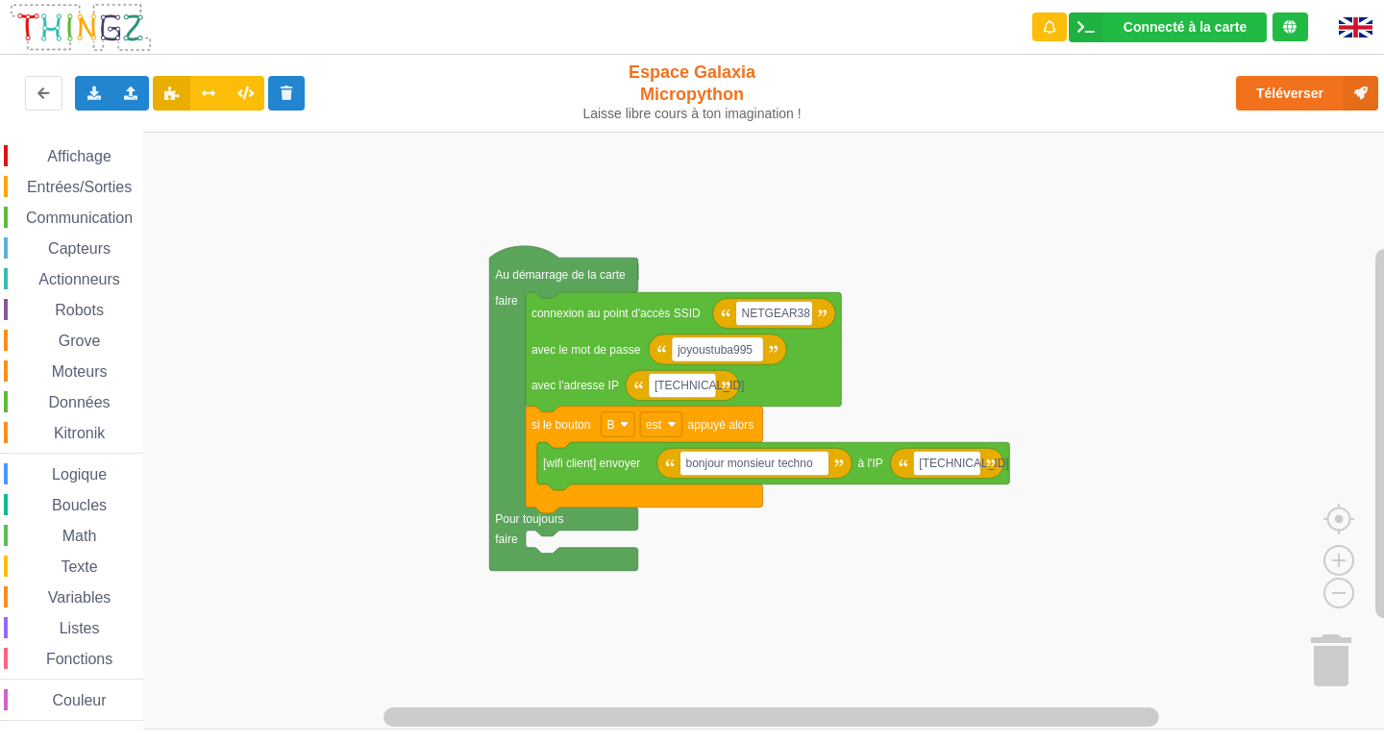
click at [952, 387] on div "Affichage Entrées/Sorties Communication Capteurs Actionneurs Robots Grove Moteu…" at bounding box center [698, 431] width 1397 height 598
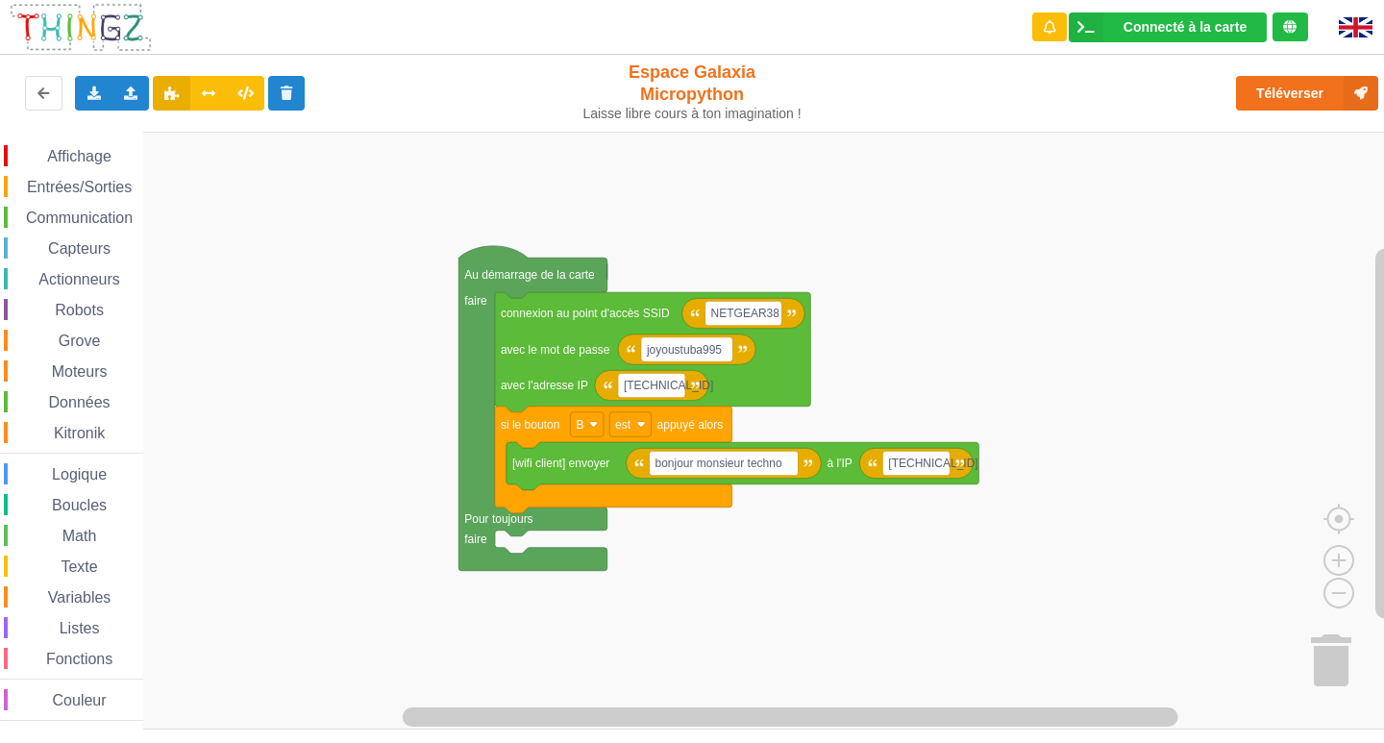
click at [74, 157] on span "Affichage" at bounding box center [78, 156] width 69 height 16
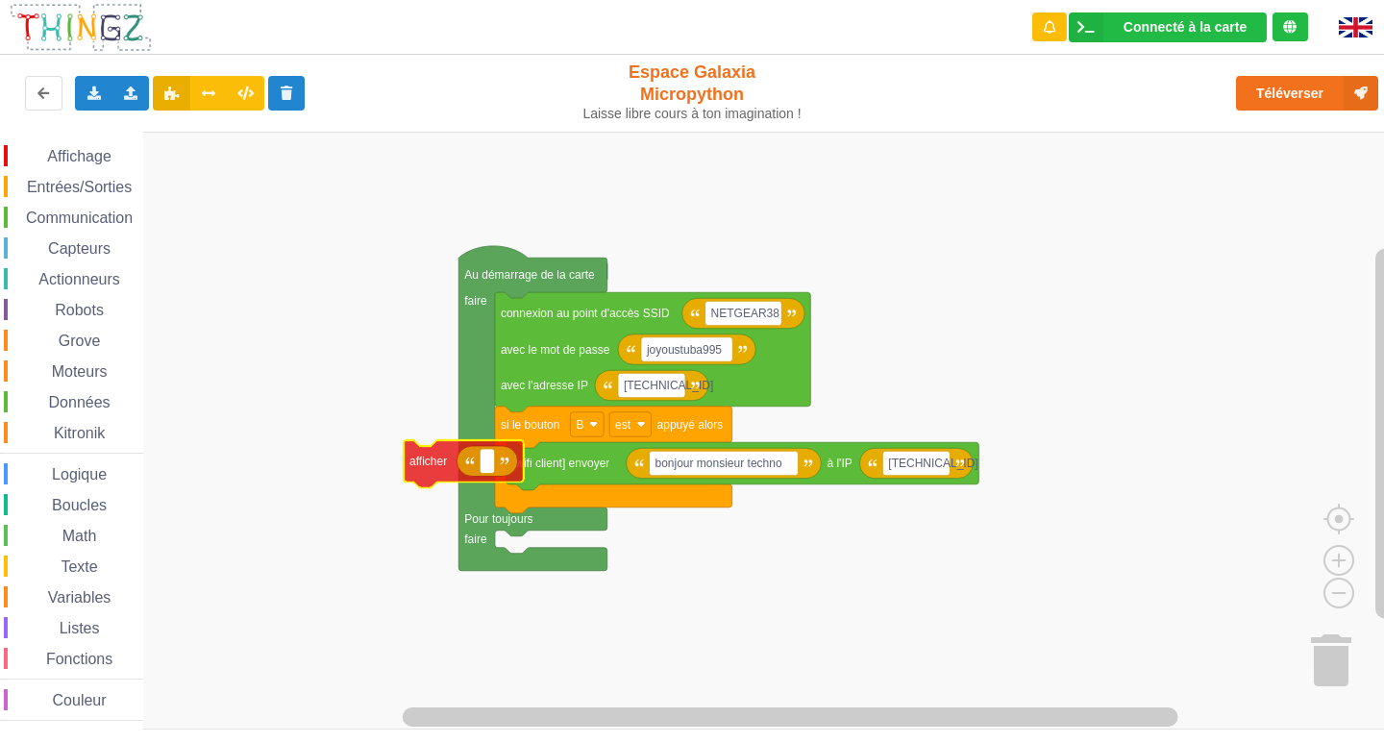
click at [458, 477] on div "Affichage Entrées/Sorties Communication Capteurs Actionneurs Robots Grove Moteu…" at bounding box center [698, 431] width 1397 height 598
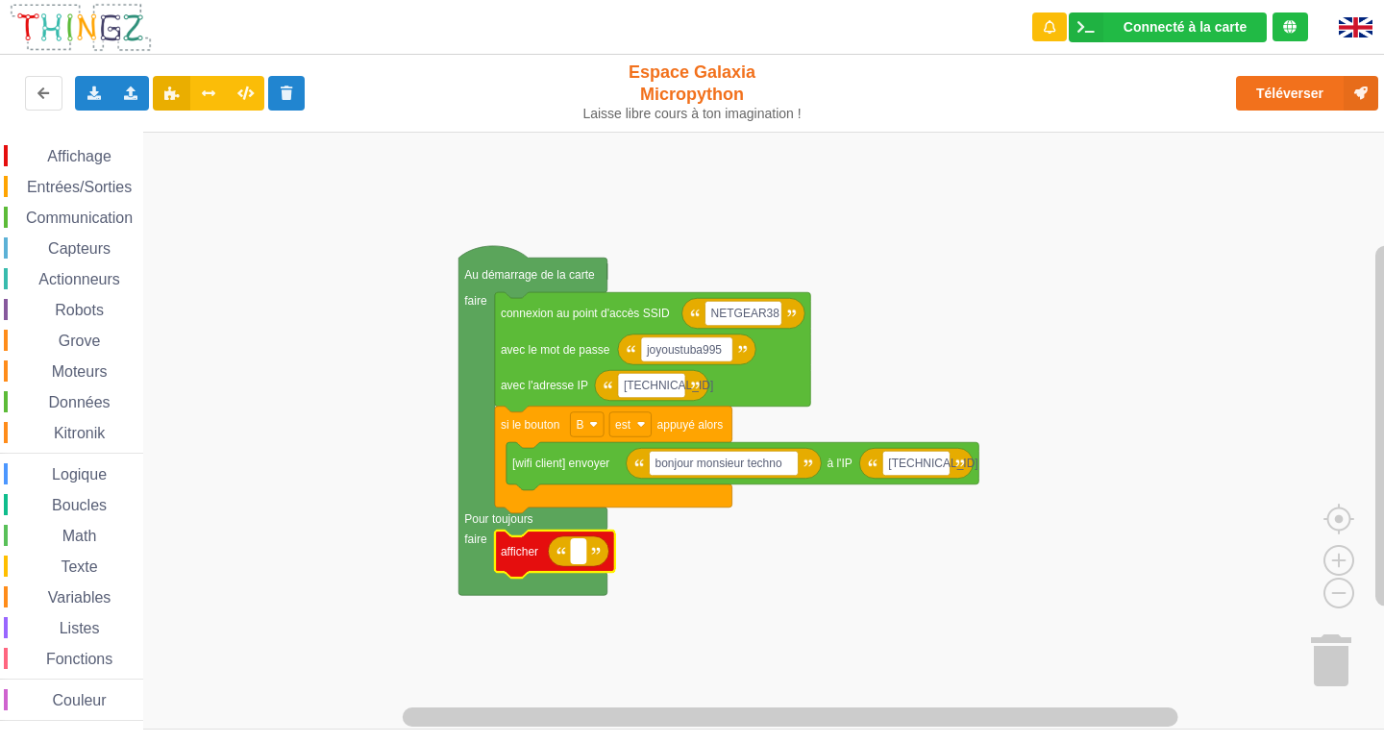
click at [582, 548] on rect "Espace de travail de Blocky" at bounding box center [578, 551] width 14 height 25
click at [576, 555] on input at bounding box center [578, 551] width 14 height 25
click at [588, 549] on icon "Espace de travail de Blocky" at bounding box center [578, 551] width 61 height 31
click at [554, 555] on icon "Espace de travail de Blocky" at bounding box center [578, 551] width 61 height 31
click at [68, 155] on span "Affichage" at bounding box center [78, 156] width 69 height 16
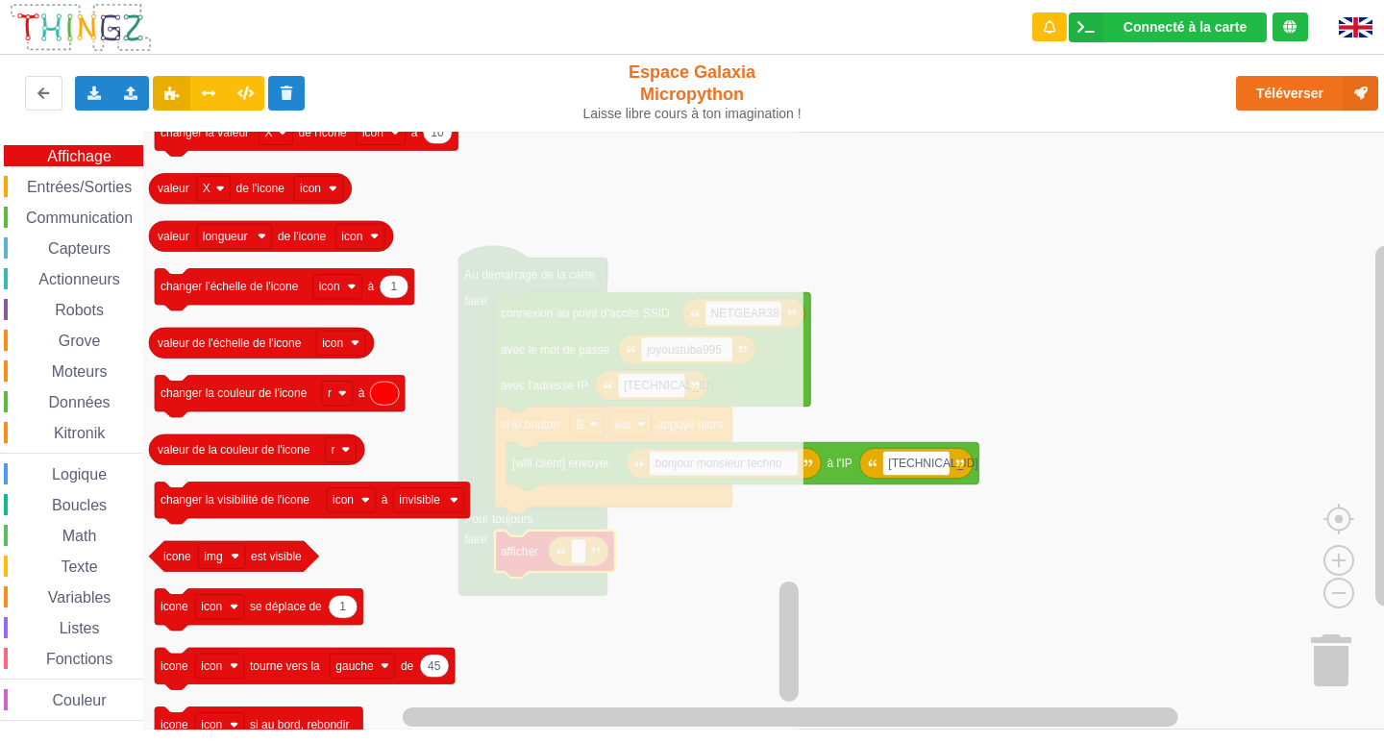
click at [888, 310] on rect "Espace de travail de Blocky" at bounding box center [698, 431] width 1397 height 598
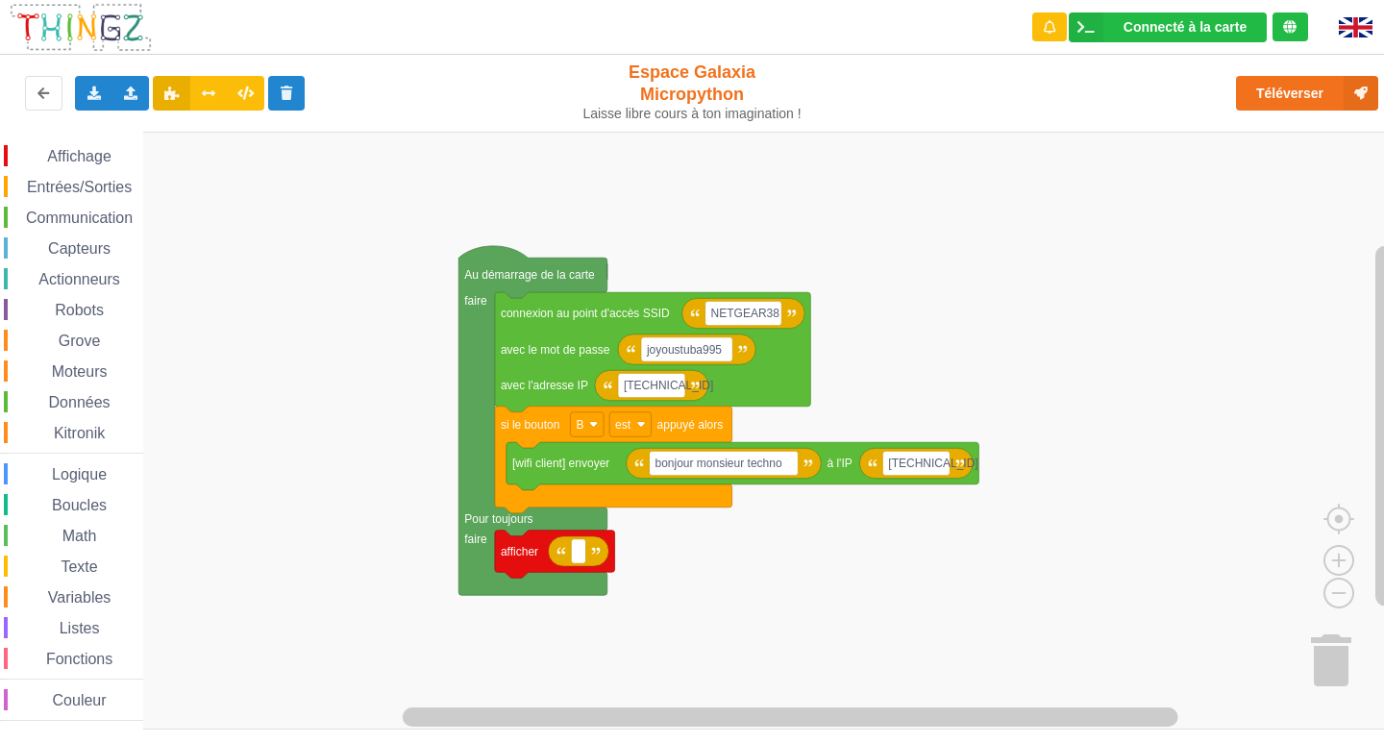
click at [578, 572] on g "afficher" at bounding box center [555, 554] width 120 height 48
click at [581, 560] on rect "Espace de travail de Blocky" at bounding box center [578, 551] width 14 height 25
type input "m"
click at [105, 182] on span "Entrées/Sorties" at bounding box center [79, 187] width 111 height 16
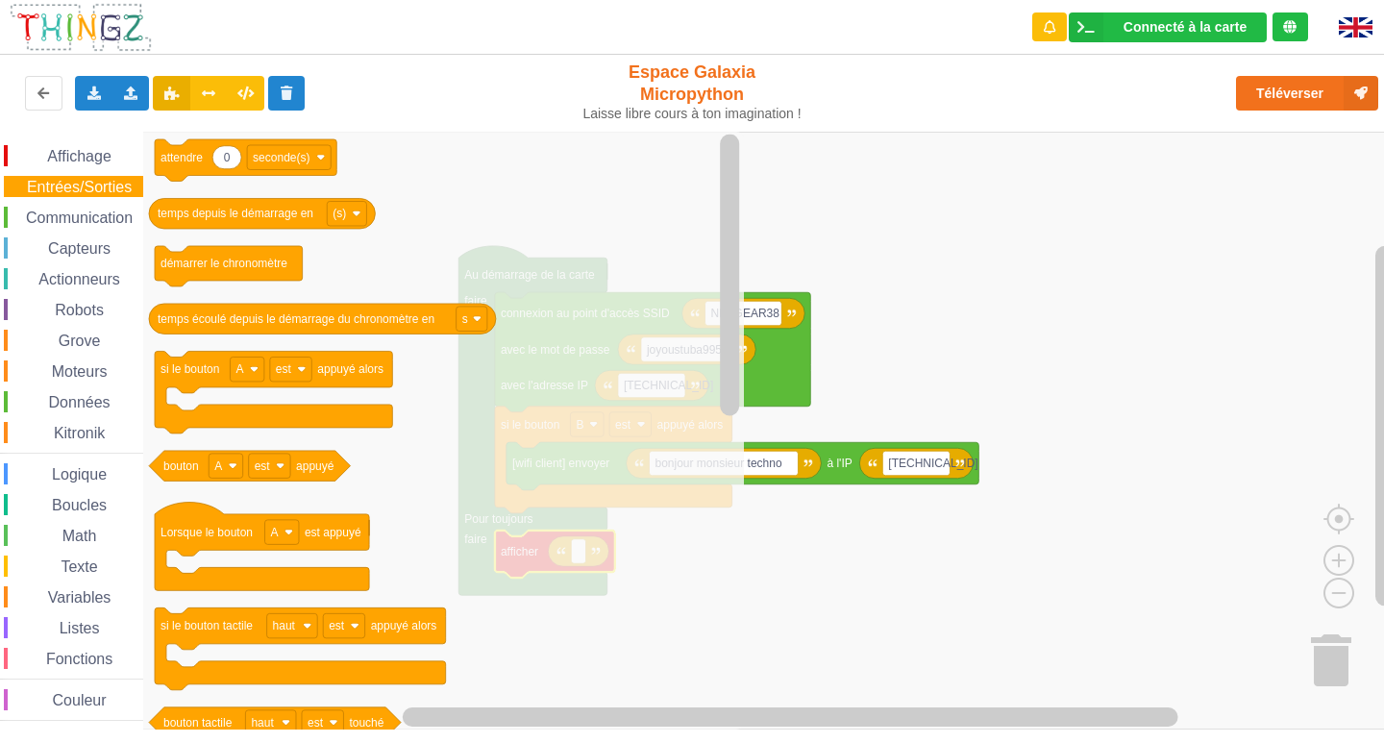
click at [87, 566] on span "Texte" at bounding box center [79, 566] width 42 height 16
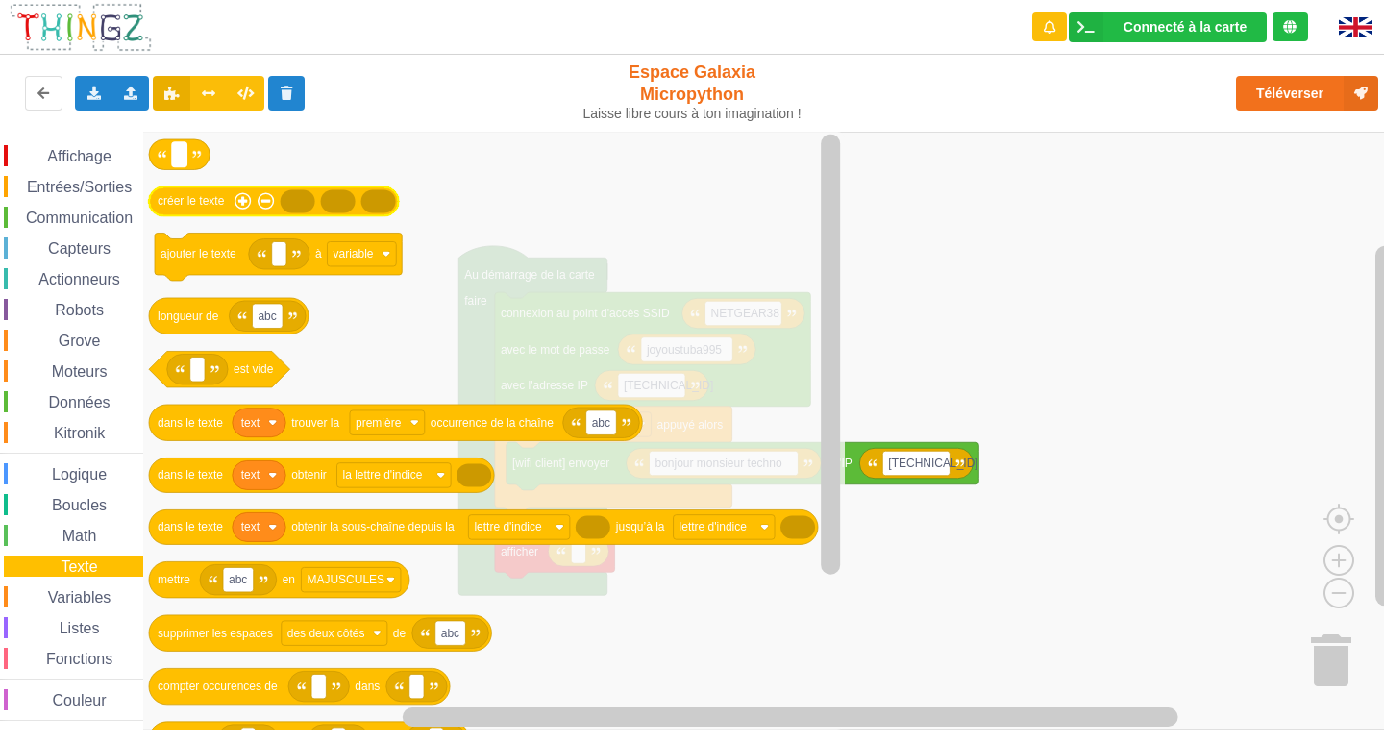
click at [189, 195] on g "créer le texte ajouter le texte à variable abc longueur de est vide text abc da…" at bounding box center [483, 531] width 669 height 784
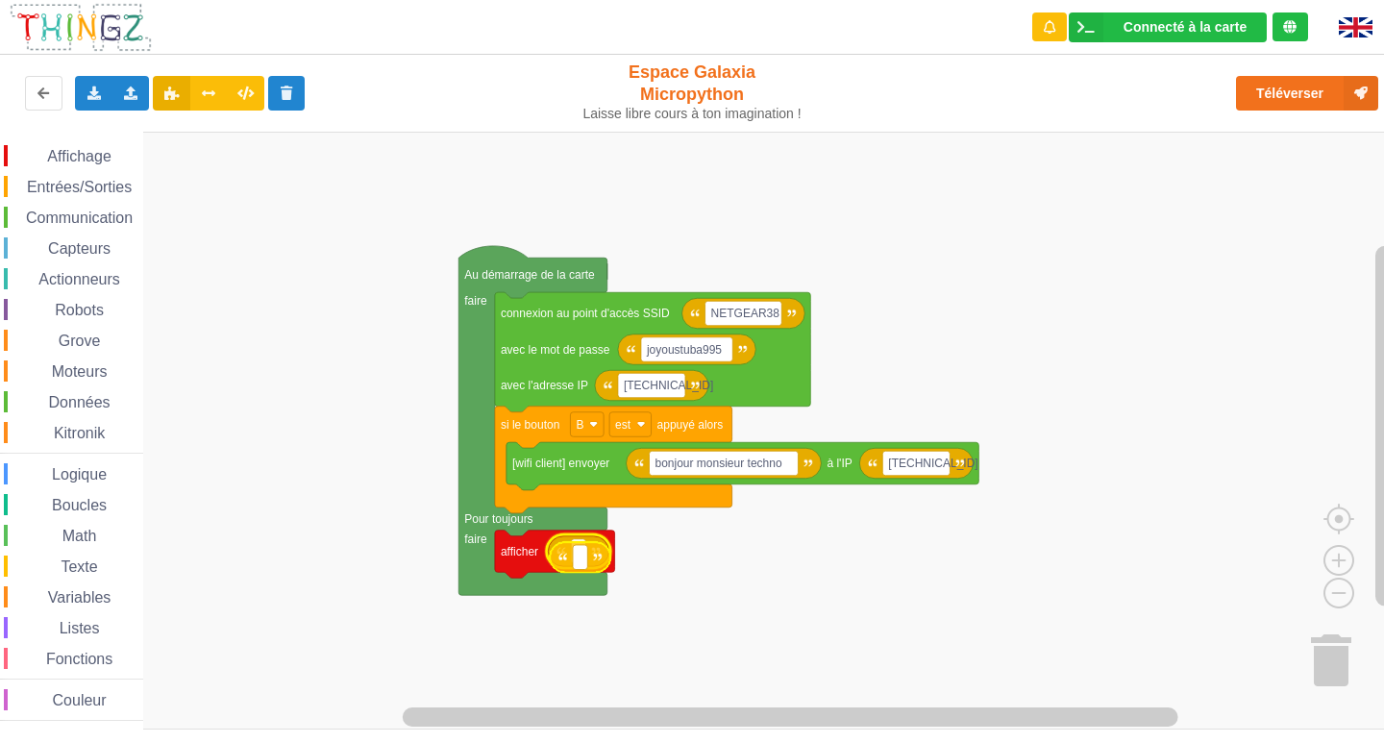
click at [592, 561] on div "Affichage Entrées/Sorties Communication Capteurs Actionneurs Robots Grove Moteu…" at bounding box center [698, 431] width 1397 height 598
click at [592, 561] on icon "Espace de travail de Blocky" at bounding box center [578, 548] width 61 height 31
click at [62, 566] on span "Texte" at bounding box center [79, 566] width 42 height 16
click at [875, 357] on rect "Espace de travail de Blocky" at bounding box center [698, 431] width 1397 height 598
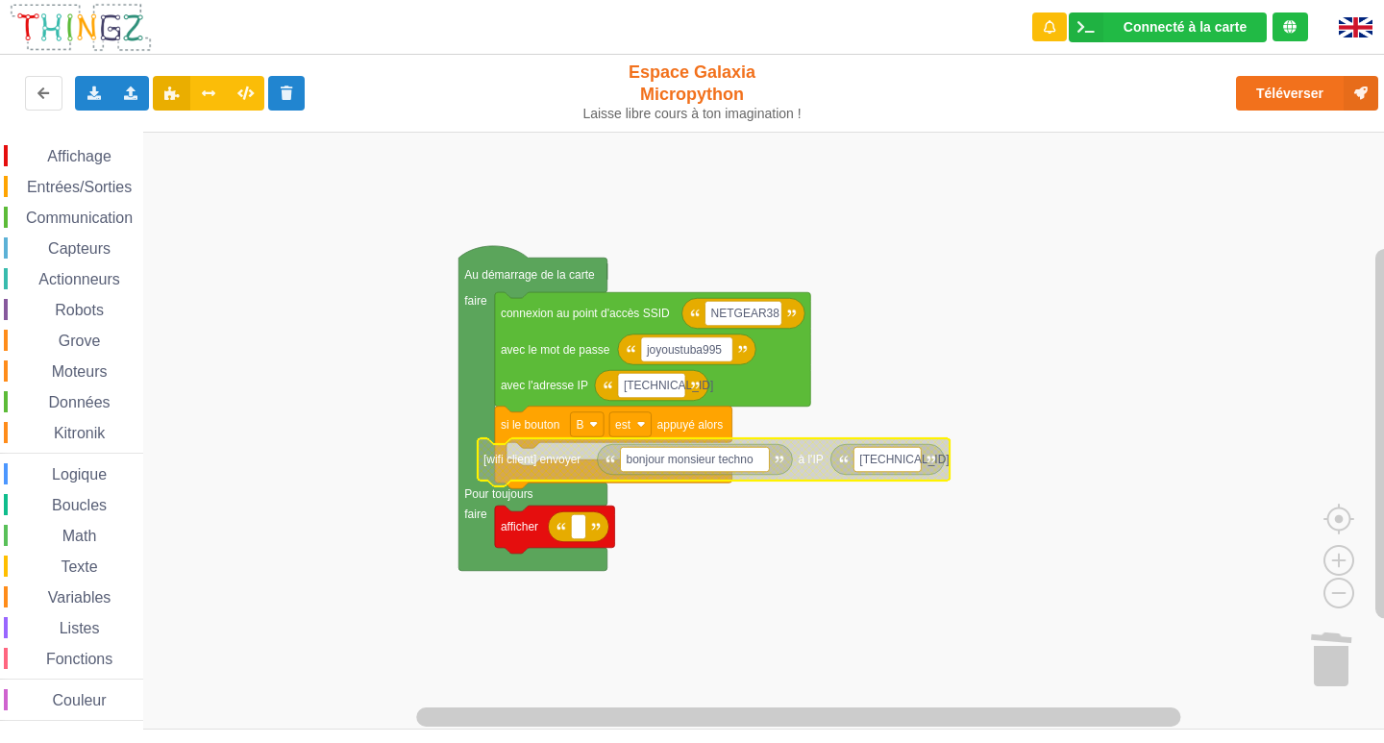
click at [762, 458] on rect "Espace de travail de Blocky" at bounding box center [694, 459] width 149 height 25
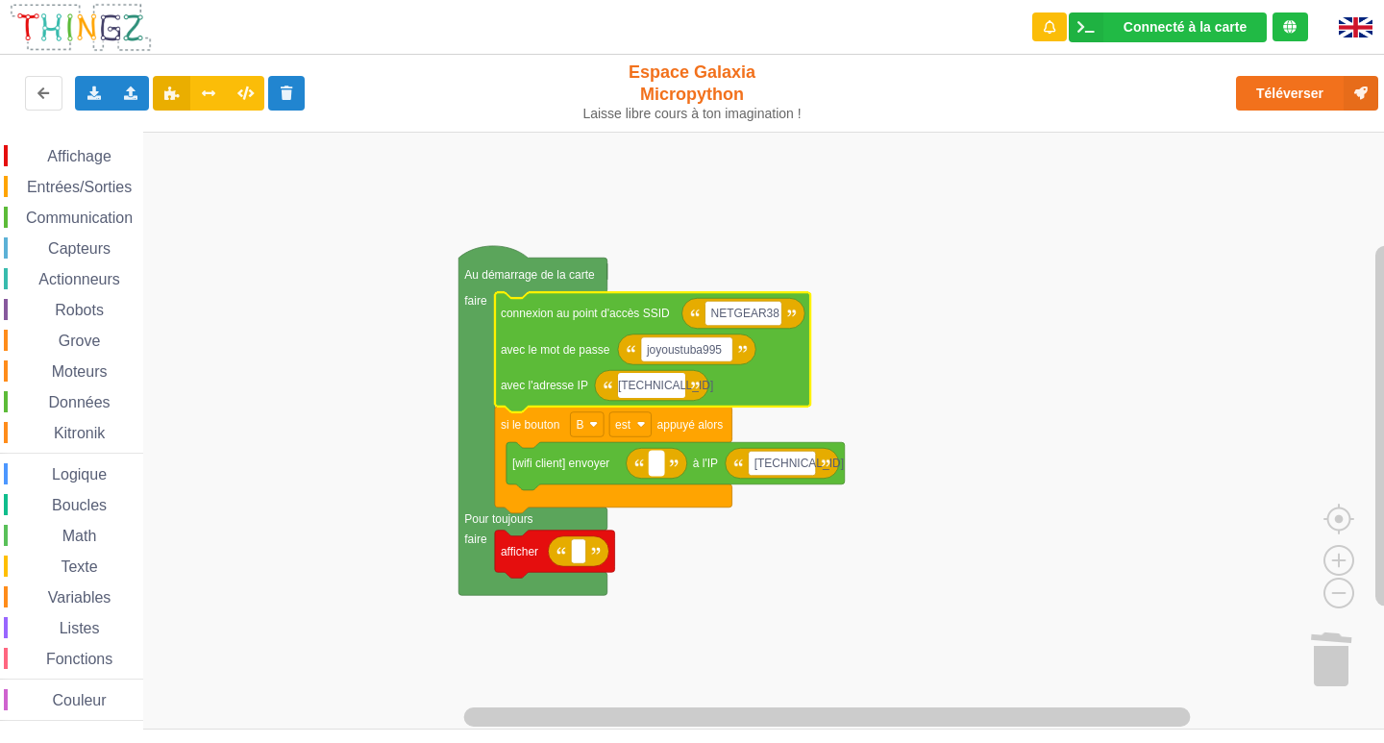
click at [658, 468] on rect "Espace de travail de Blocky" at bounding box center [656, 463] width 14 height 25
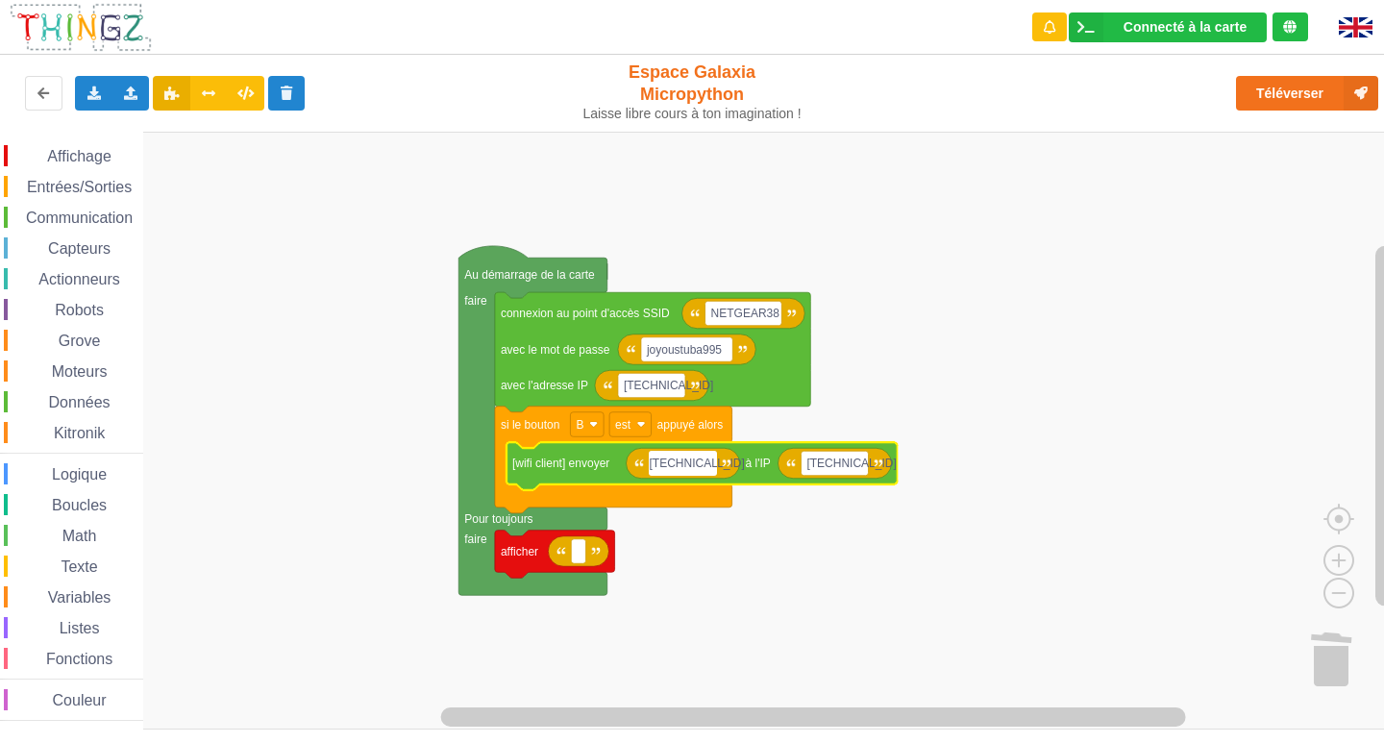
type input "[TECHNICAL_ID]"
click at [83, 217] on span "Communication" at bounding box center [79, 217] width 112 height 16
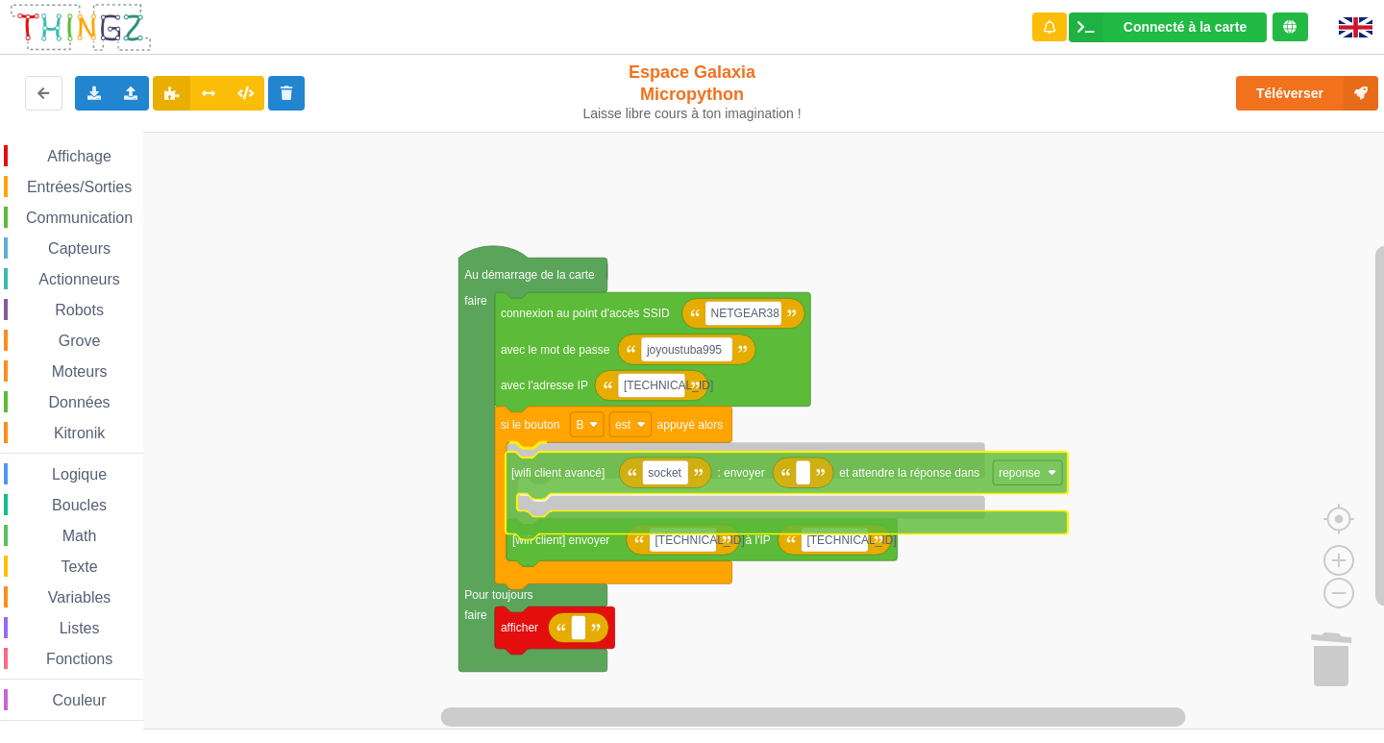
click at [593, 529] on div "Affichage Entrées/Sorties Communication Capteurs Actionneurs Robots Grove Moteu…" at bounding box center [698, 431] width 1397 height 598
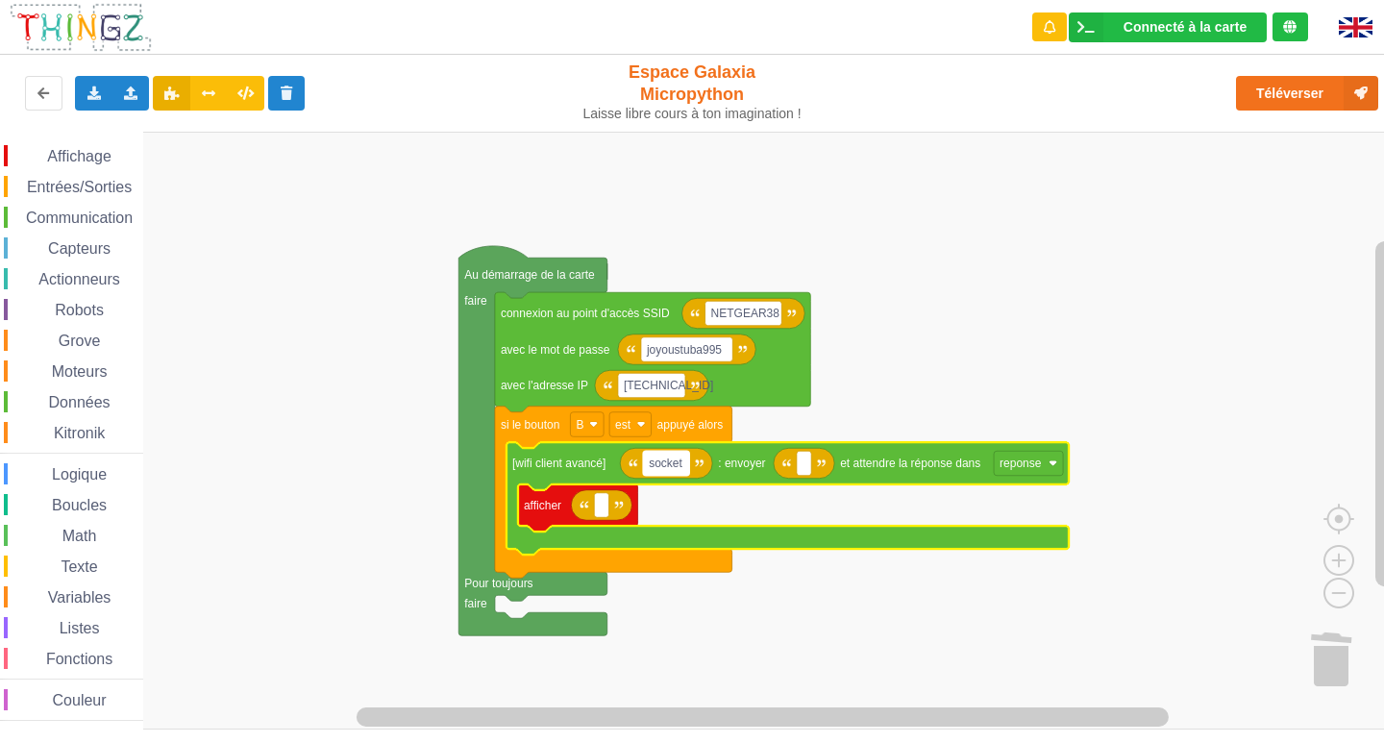
click at [663, 467] on text "socket" at bounding box center [666, 462] width 34 height 13
type input "[TECHNICAL_ID]"
click at [818, 463] on rect "Espace de travail de Blocky" at bounding box center [825, 463] width 14 height 25
type input "[TECHNICAL_ID]"
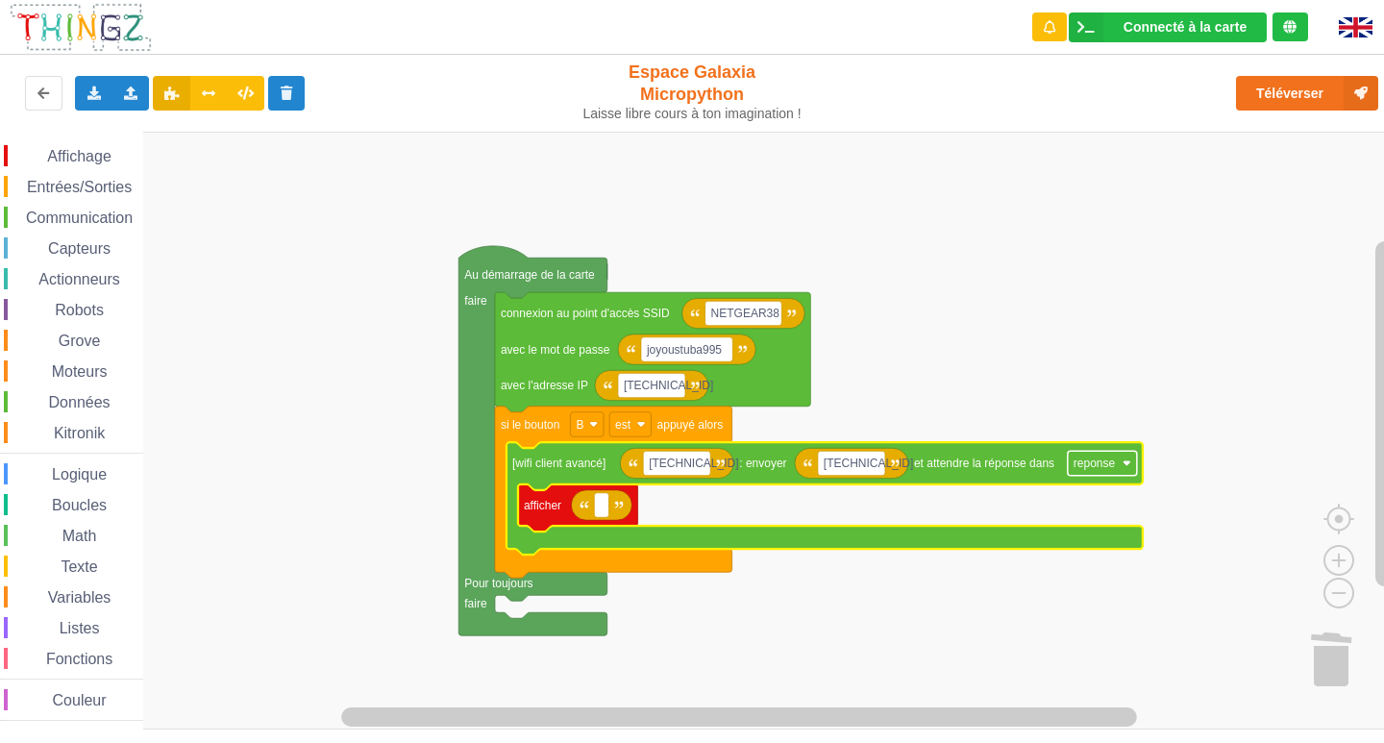
click at [1109, 469] on text "reponse" at bounding box center [1094, 462] width 42 height 13
click at [960, 677] on rect "Espace de travail de Blocky" at bounding box center [698, 431] width 1397 height 598
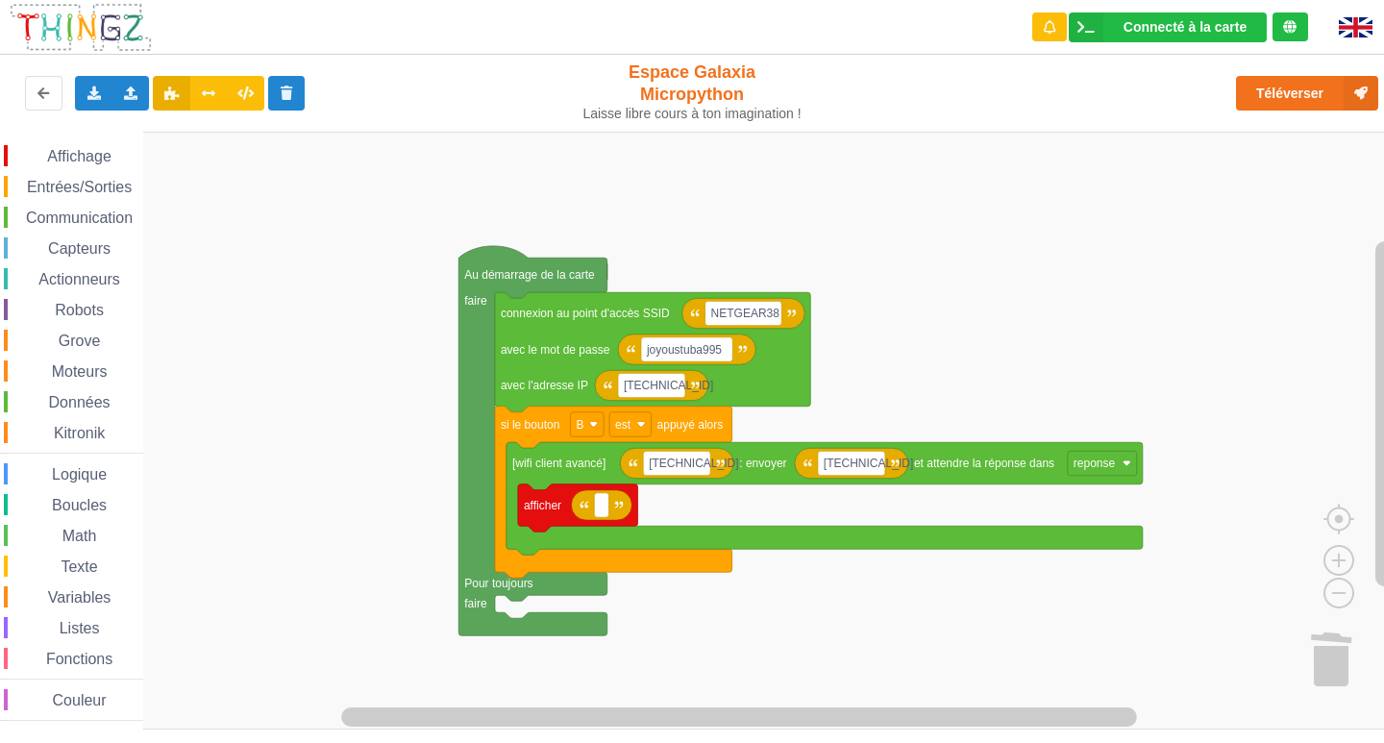
click at [82, 218] on span "Communication" at bounding box center [79, 217] width 112 height 16
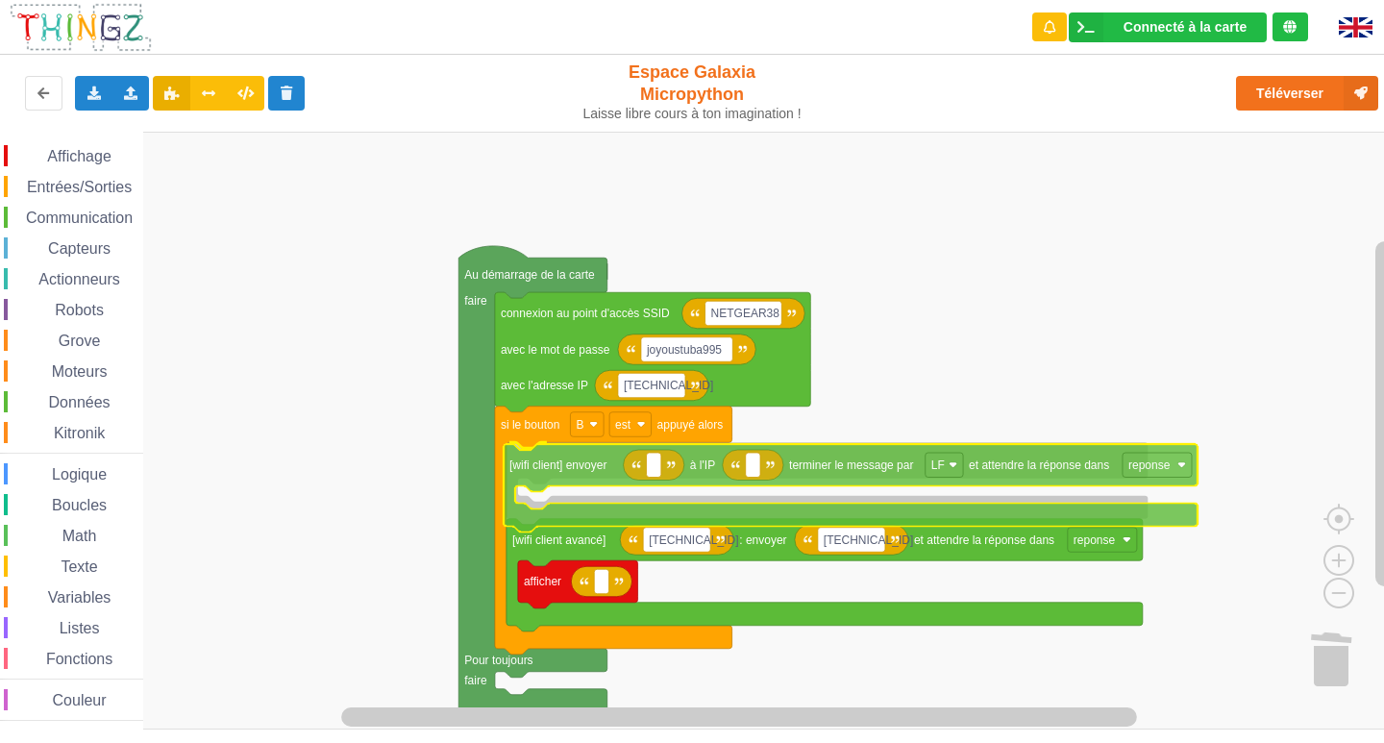
click at [651, 515] on div "Affichage Entrées/Sorties Communication Capteurs Actionneurs Robots Grove Moteu…" at bounding box center [698, 431] width 1397 height 598
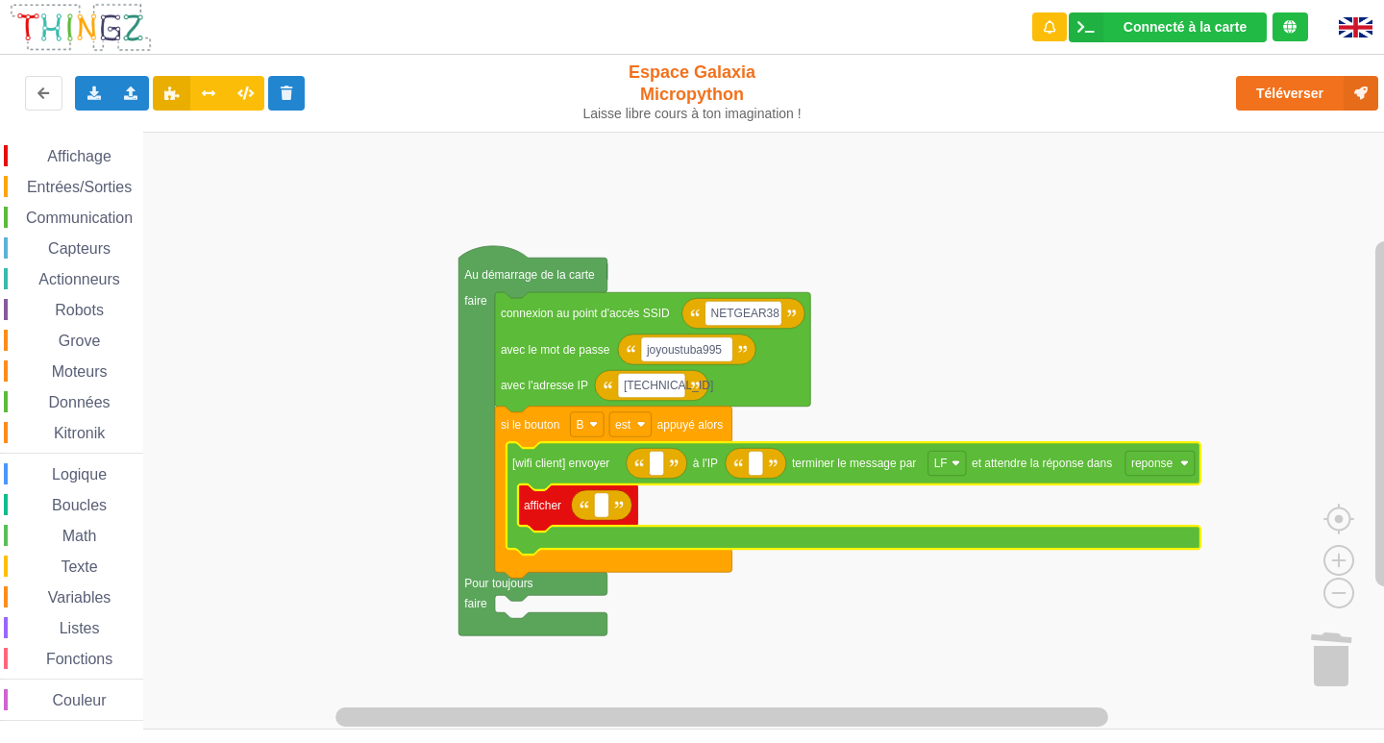
click at [665, 469] on icon "Espace de travail de Blocky" at bounding box center [656, 463] width 61 height 31
click at [662, 470] on rect "Espace de travail de Blocky" at bounding box center [656, 463] width 14 height 25
type input "[TECHNICAL_ID]"
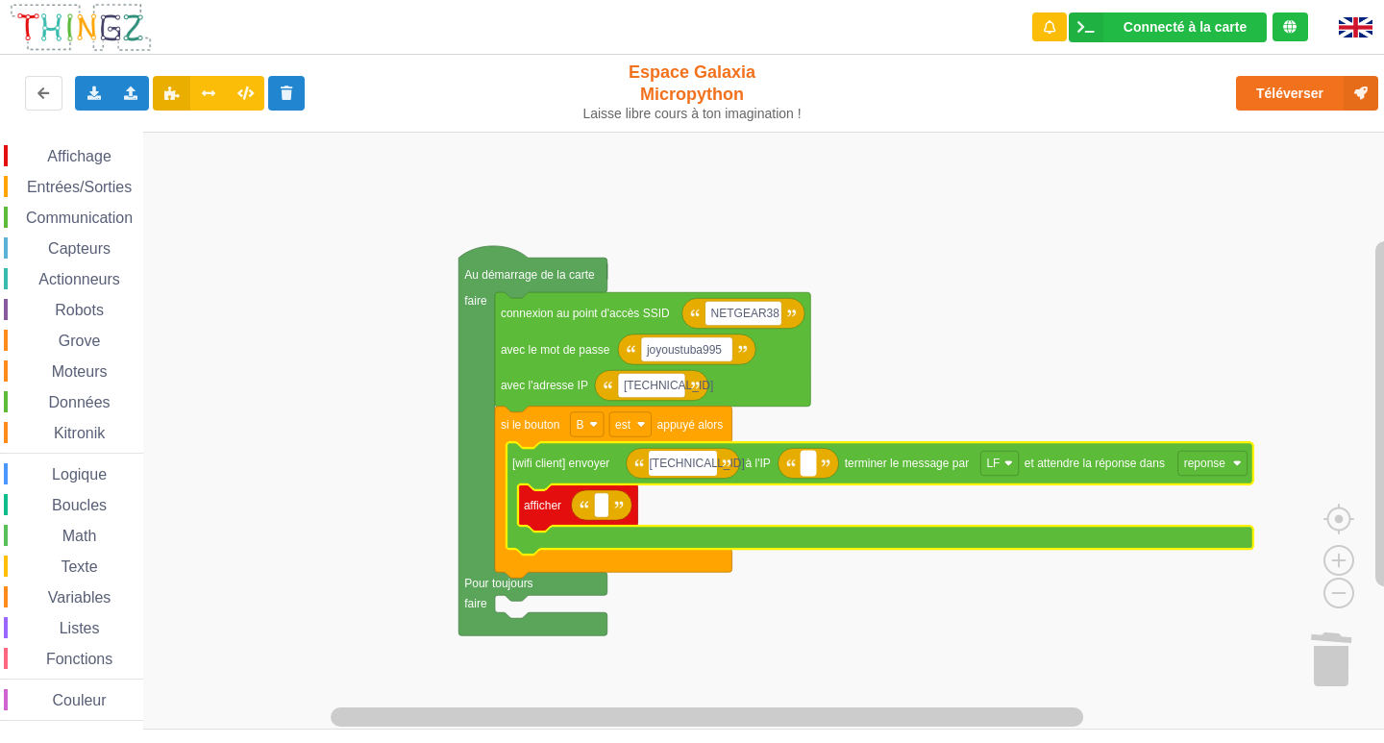
click at [811, 465] on rect "Espace de travail de Blocky" at bounding box center [808, 463] width 14 height 25
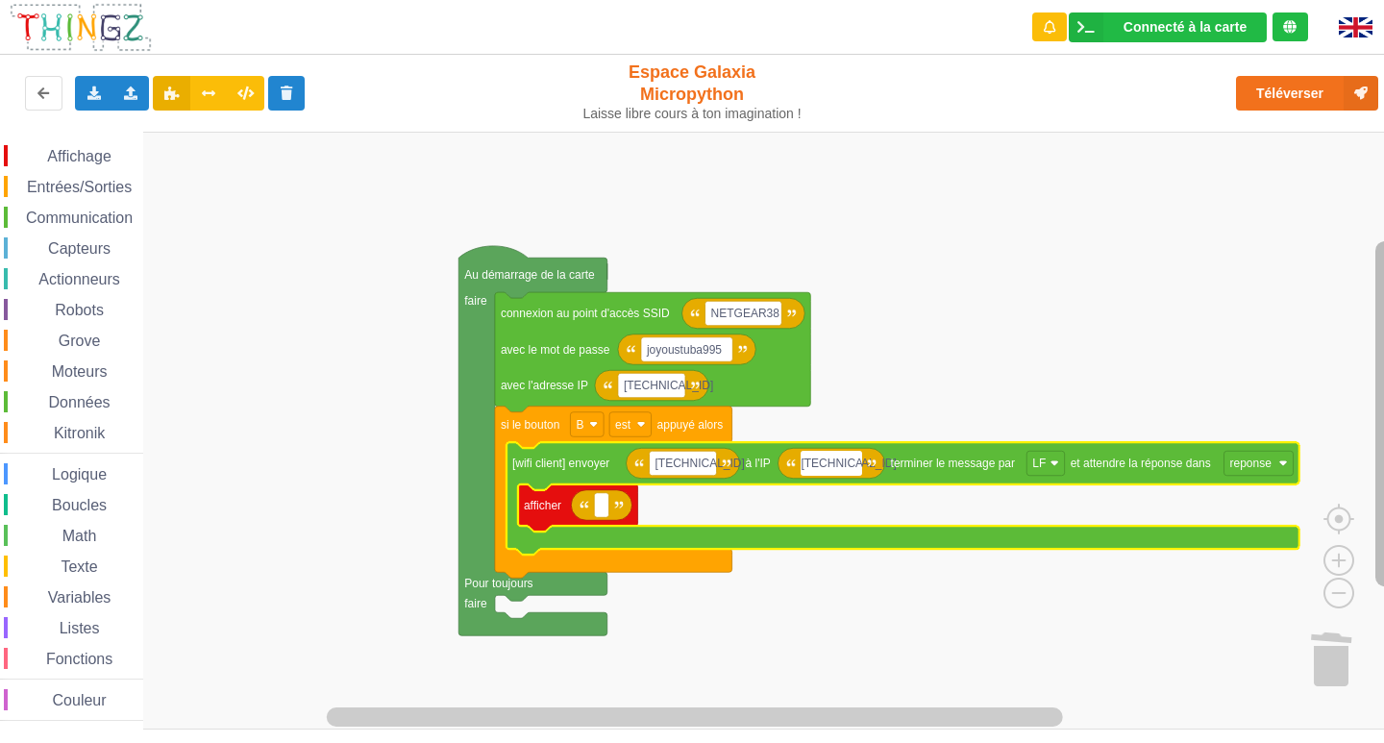
type input "[TECHNICAL_ID]"
click at [1047, 446] on icon "Espace de travail de Blocky" at bounding box center [906, 498] width 800 height 112
click at [1048, 469] on text "LF" at bounding box center [1045, 462] width 13 height 13
click at [1059, 357] on rect "Espace de travail de Blocky" at bounding box center [698, 431] width 1397 height 598
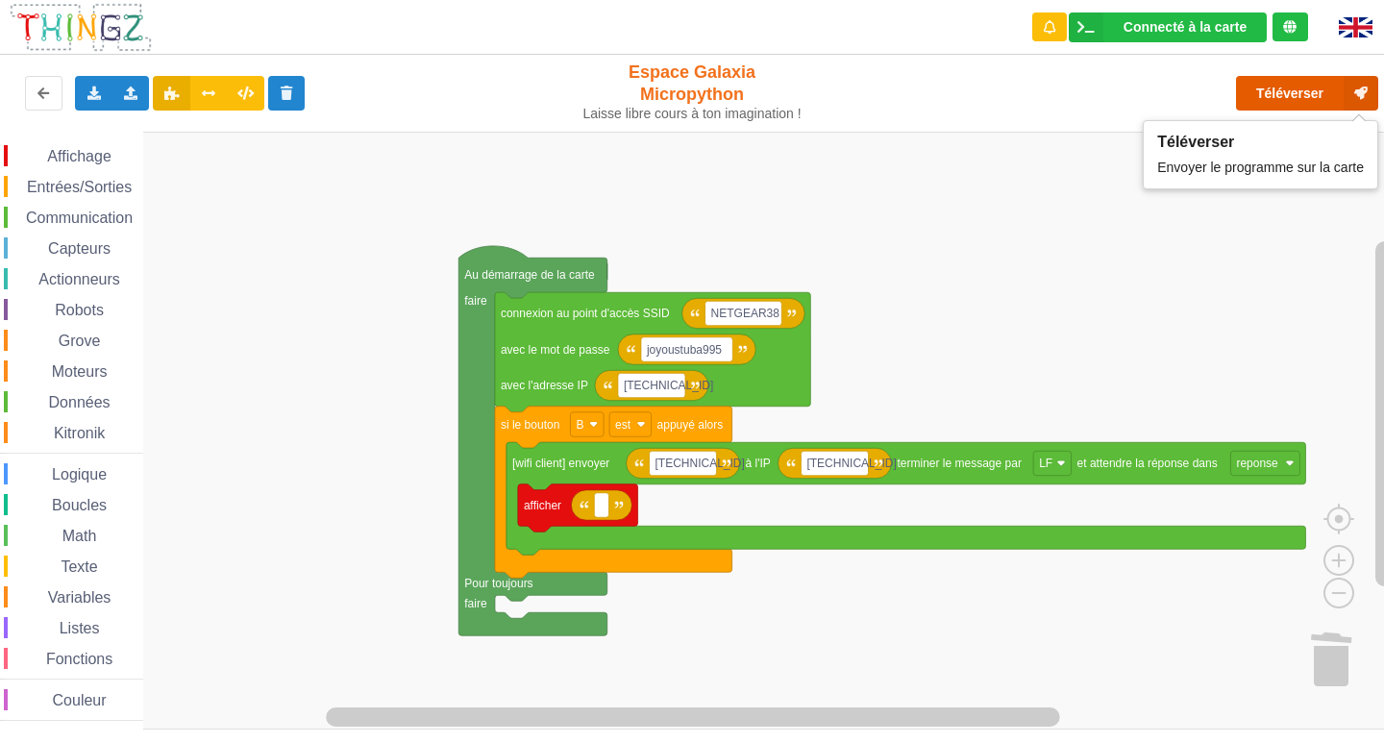
click at [1309, 84] on button "Téléverser" at bounding box center [1307, 93] width 142 height 35
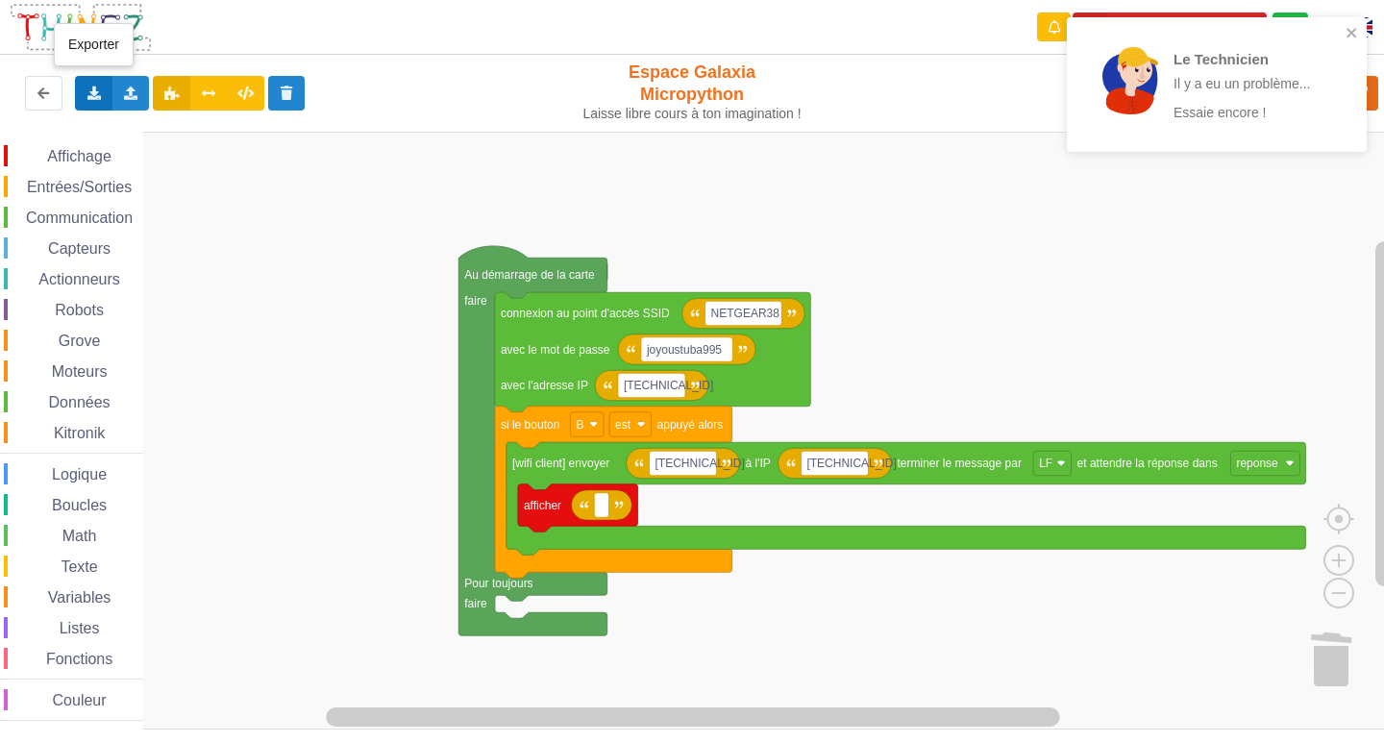
click at [92, 82] on div "Exporter l'assemblage de blocs Exporter l'assemblage de blocs au format Python" at bounding box center [93, 93] width 37 height 35
click at [135, 121] on span "Exporter l'assemblage de blocs" at bounding box center [211, 128] width 186 height 15
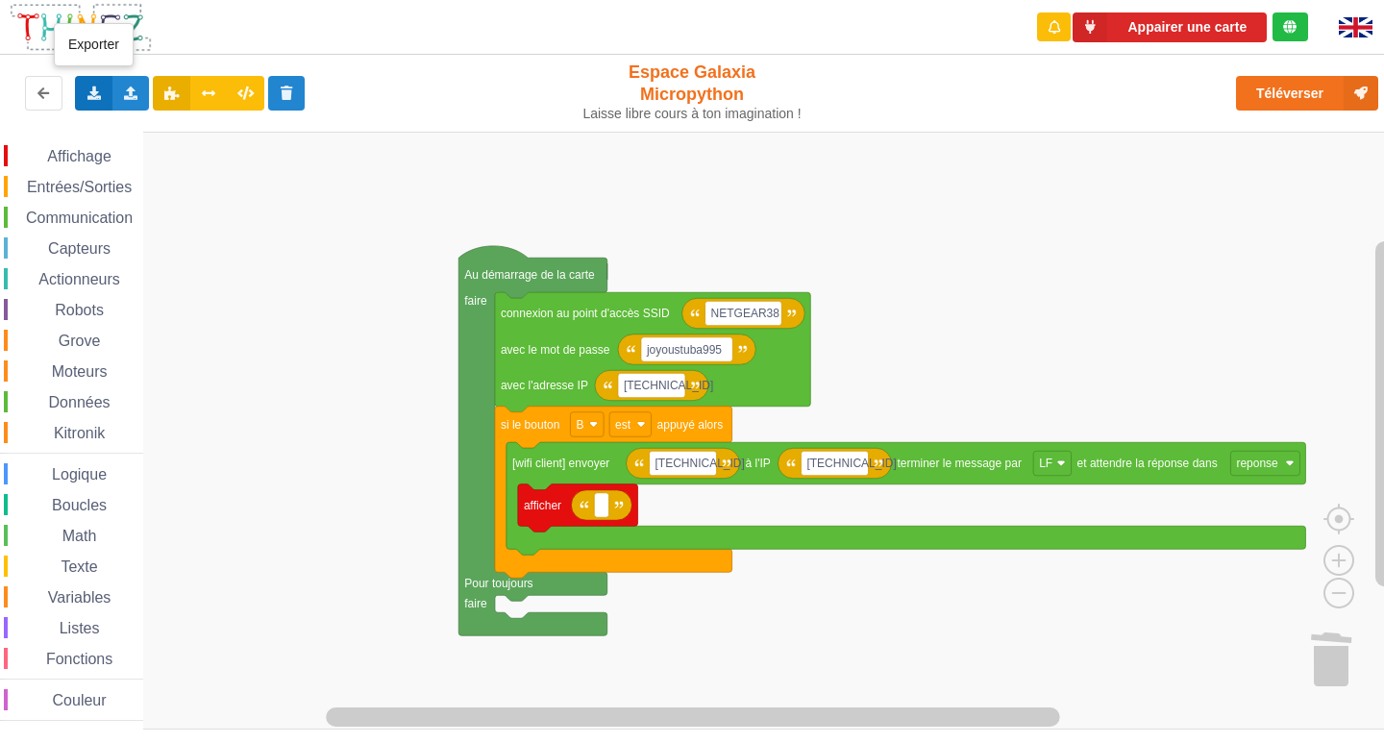
click at [83, 93] on div "Exporter l'assemblage de blocs Exporter l'assemblage de blocs au format Python" at bounding box center [93, 93] width 37 height 35
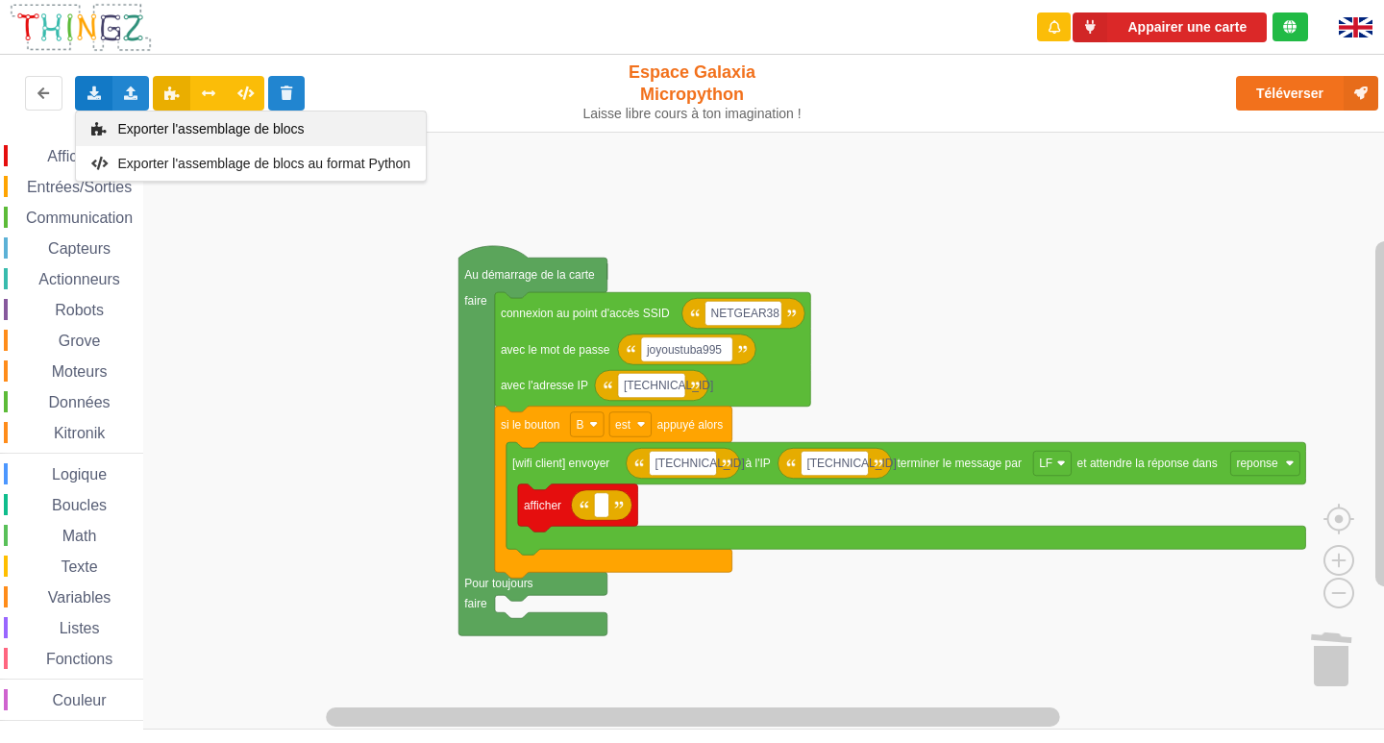
click at [189, 129] on span "Exporter l'assemblage de blocs" at bounding box center [211, 128] width 186 height 15
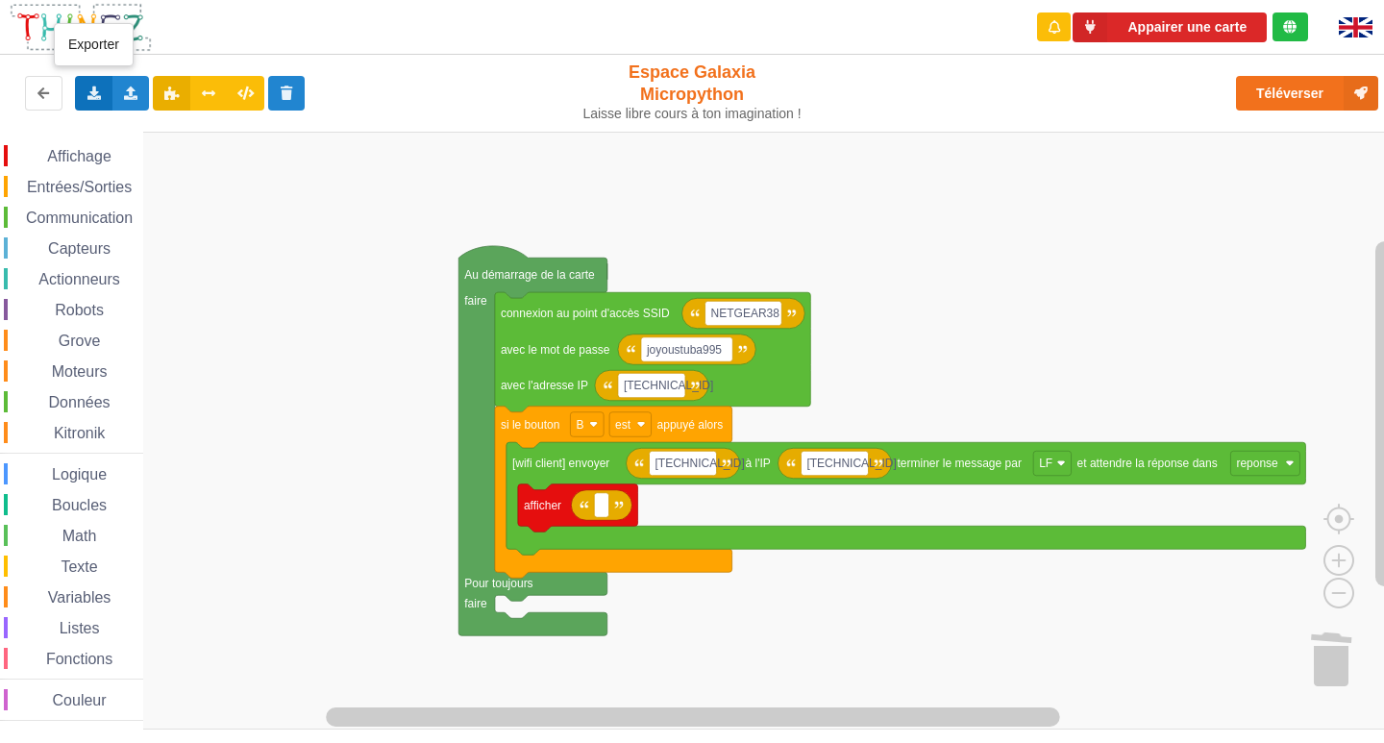
click at [86, 100] on div "Exporter l'assemblage de blocs Exporter l'assemblage de blocs au format Python" at bounding box center [93, 93] width 37 height 35
click at [158, 118] on div "Exporter l'assemblage de blocs" at bounding box center [251, 128] width 350 height 35
